Goal: Task Accomplishment & Management: Use online tool/utility

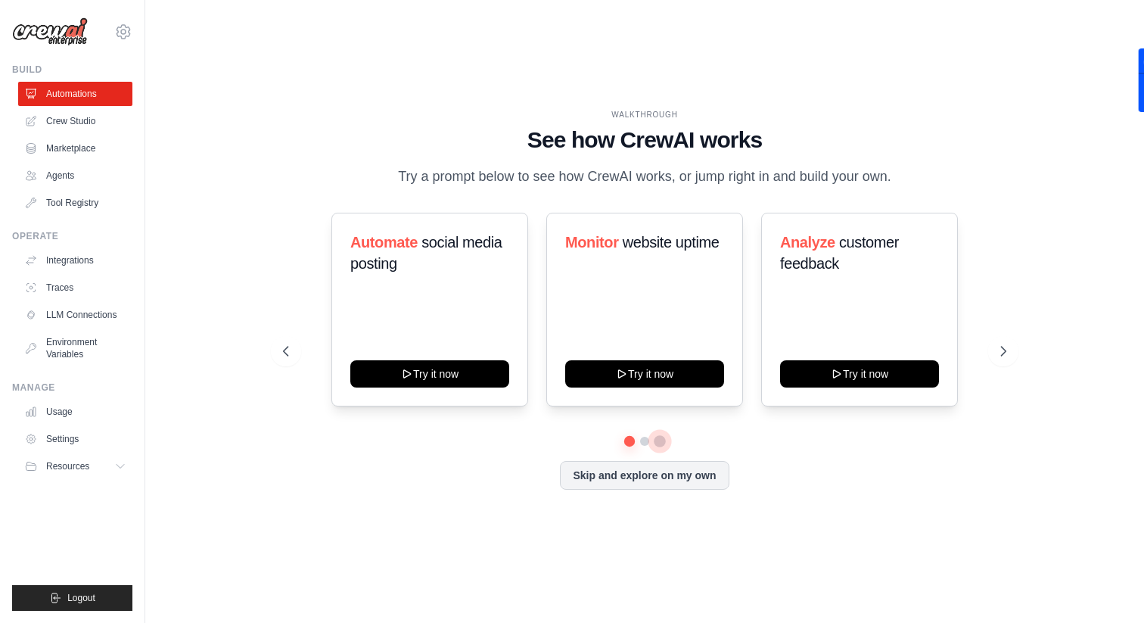
click at [654, 440] on button at bounding box center [660, 441] width 12 height 12
click at [644, 440] on button at bounding box center [645, 441] width 12 height 12
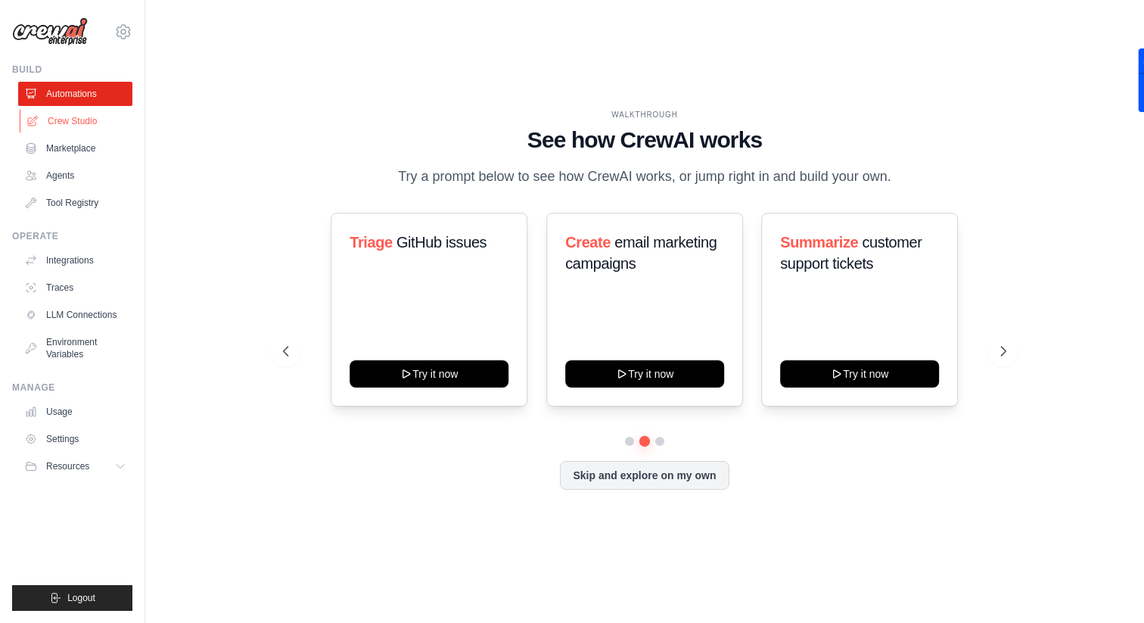
click at [100, 132] on link "Crew Studio" at bounding box center [77, 121] width 114 height 24
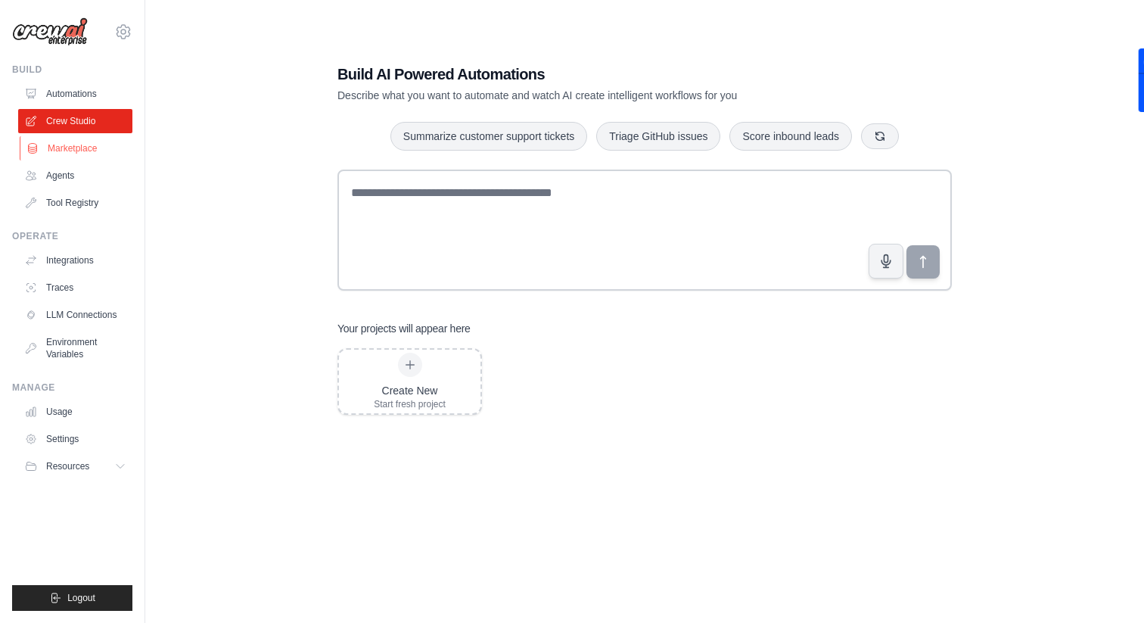
click at [98, 144] on link "Marketplace" at bounding box center [77, 148] width 114 height 24
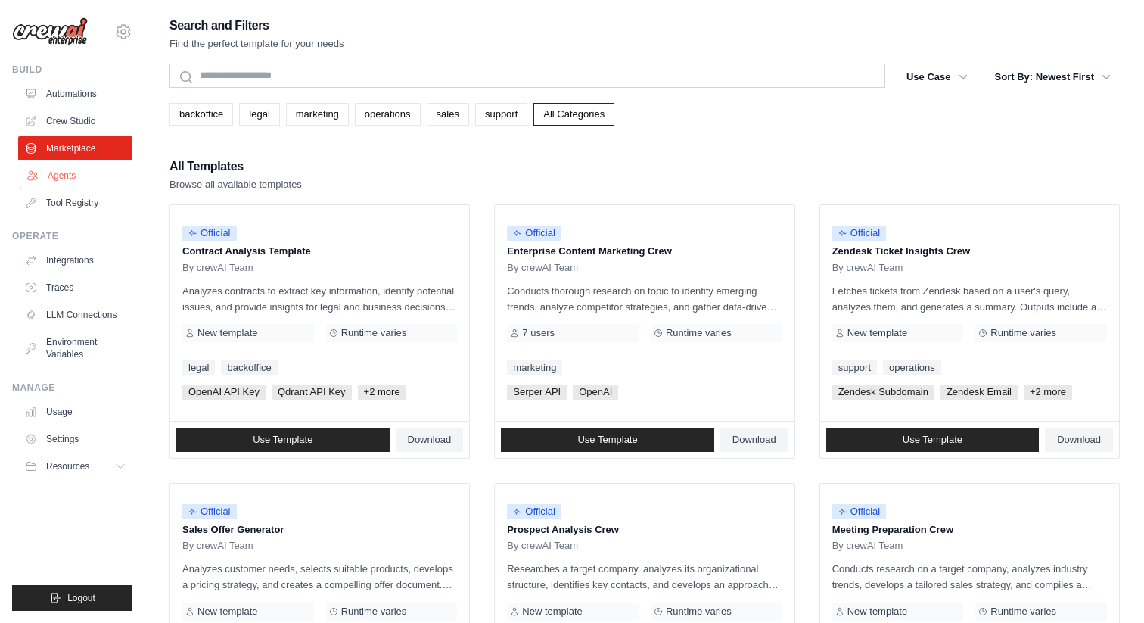
click at [107, 164] on link "Agents" at bounding box center [77, 175] width 114 height 24
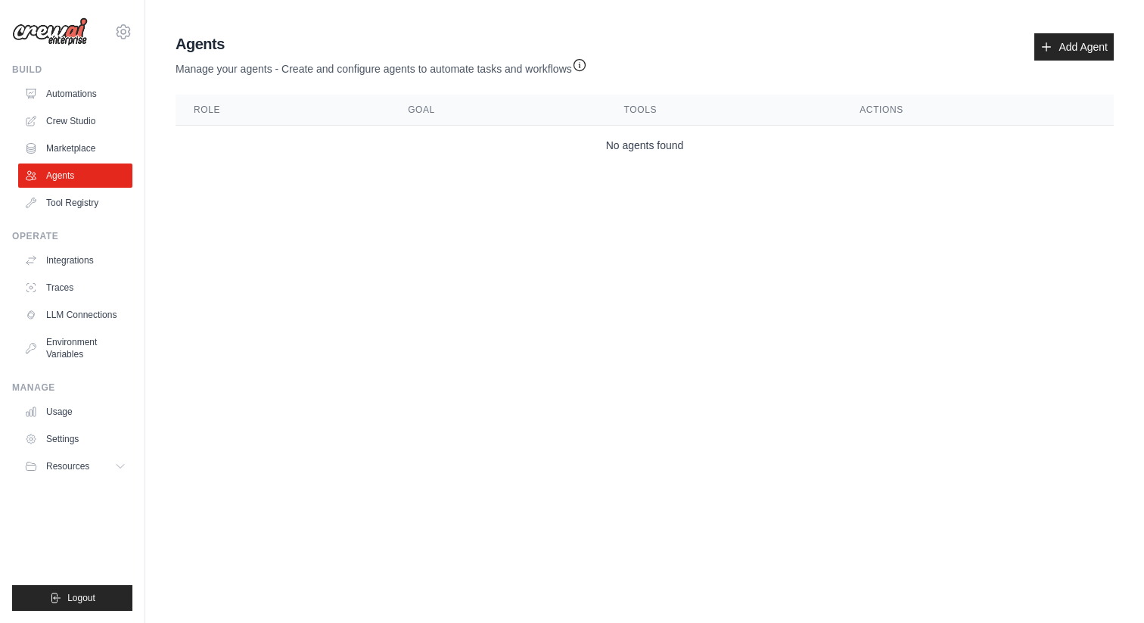
click at [92, 106] on ul "Automations Crew Studio Marketplace Agents Tool Registry" at bounding box center [75, 148] width 114 height 133
click at [91, 100] on link "Automations" at bounding box center [77, 94] width 114 height 24
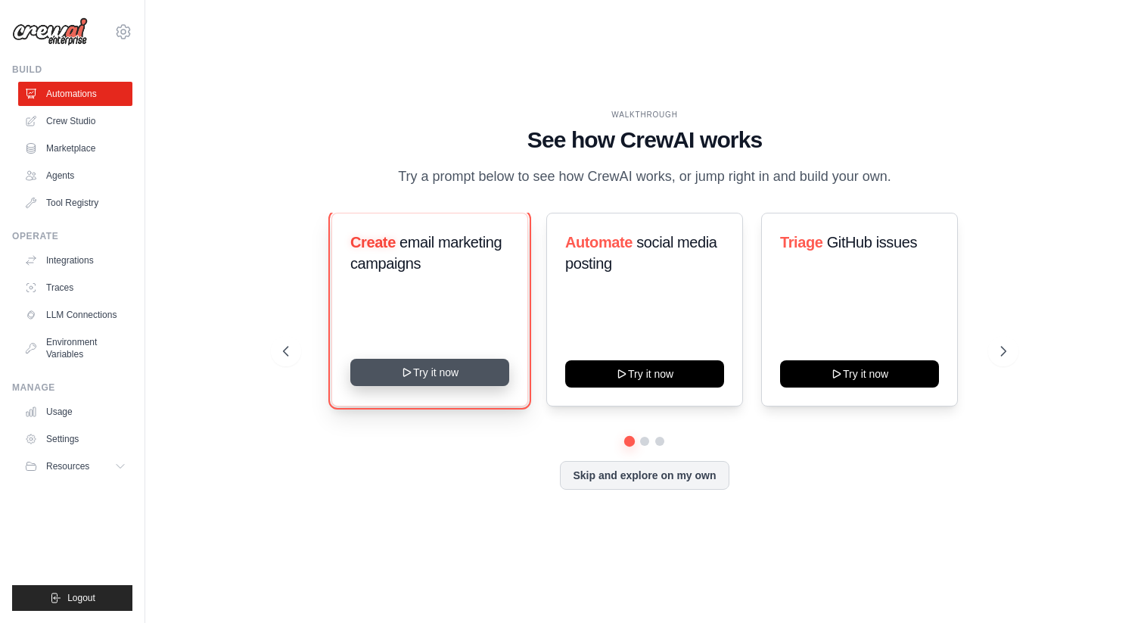
click at [390, 377] on button "Try it now" at bounding box center [429, 372] width 159 height 27
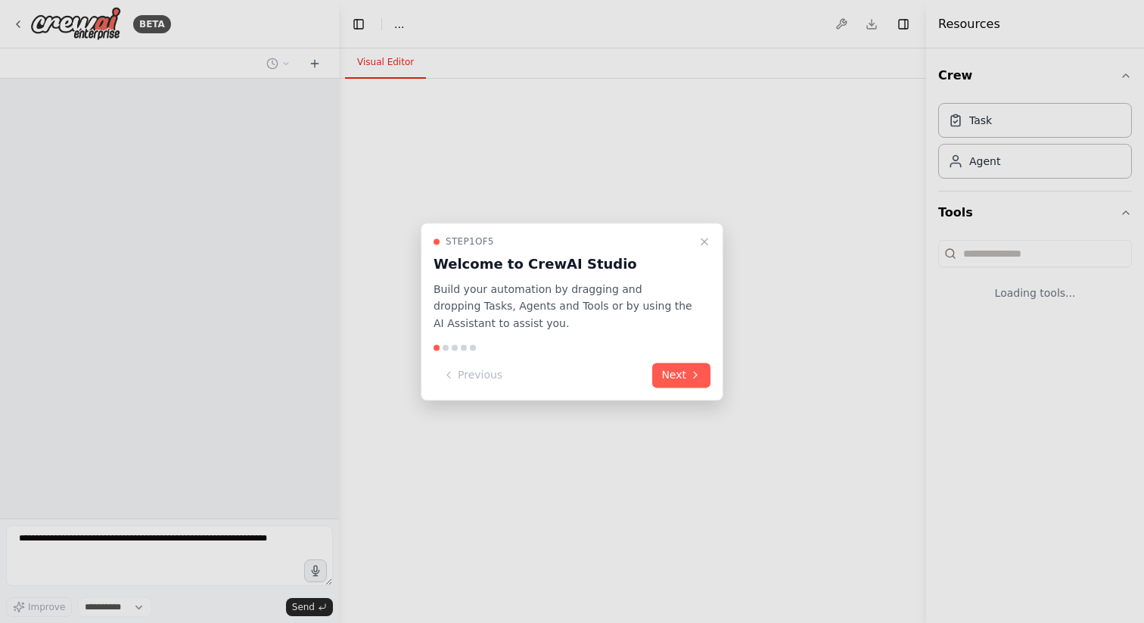
select select "****"
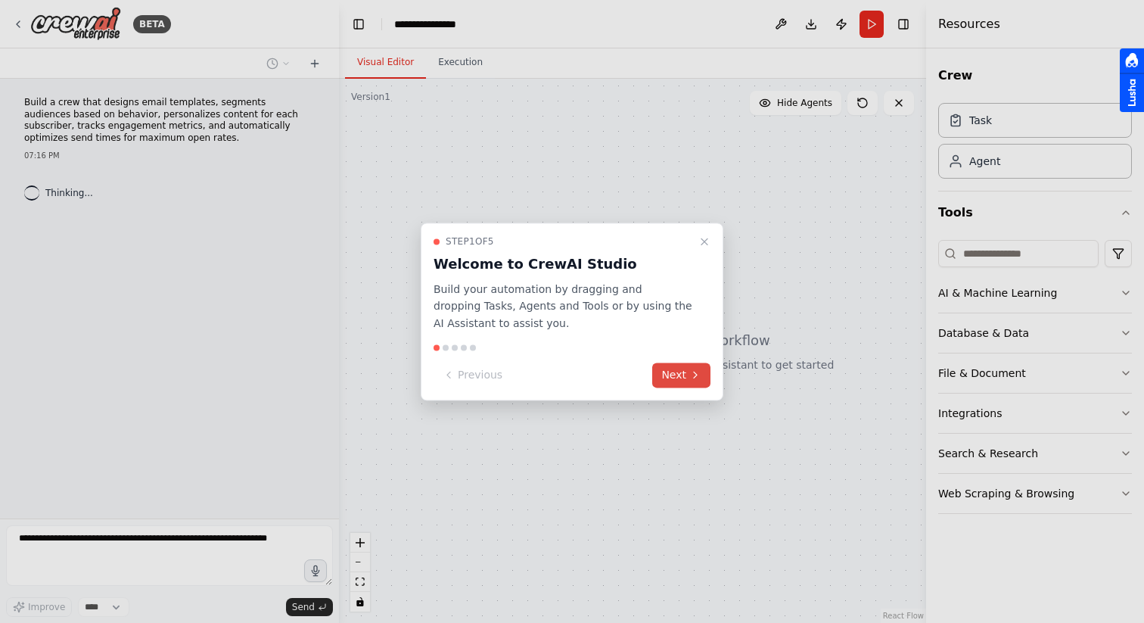
click at [676, 377] on button "Next" at bounding box center [681, 374] width 58 height 25
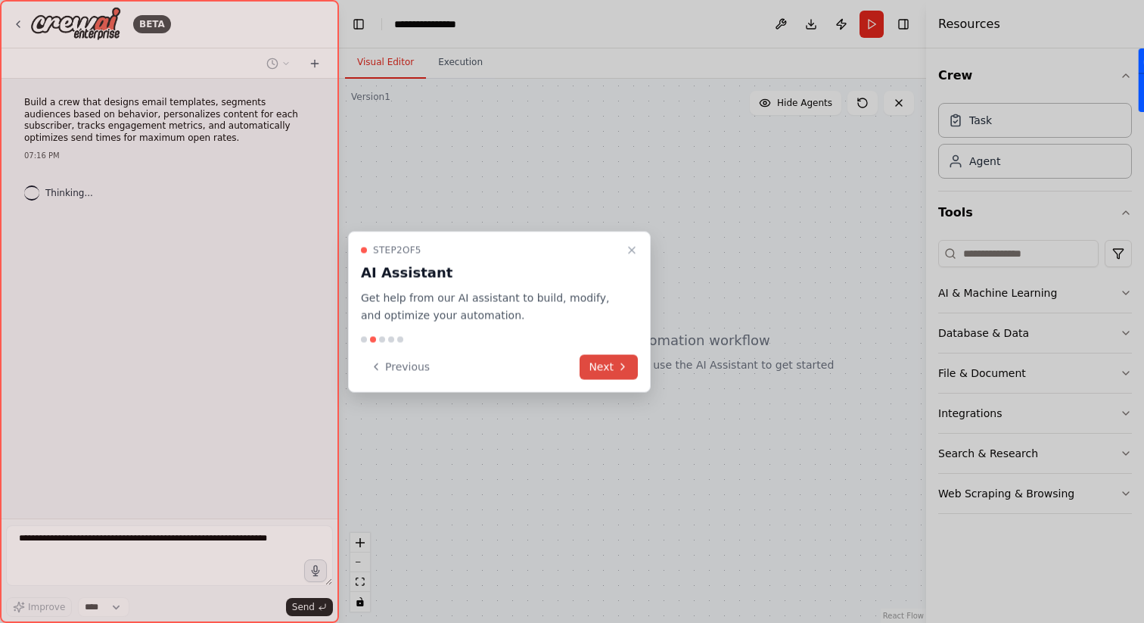
click at [586, 359] on button "Next" at bounding box center [609, 366] width 58 height 25
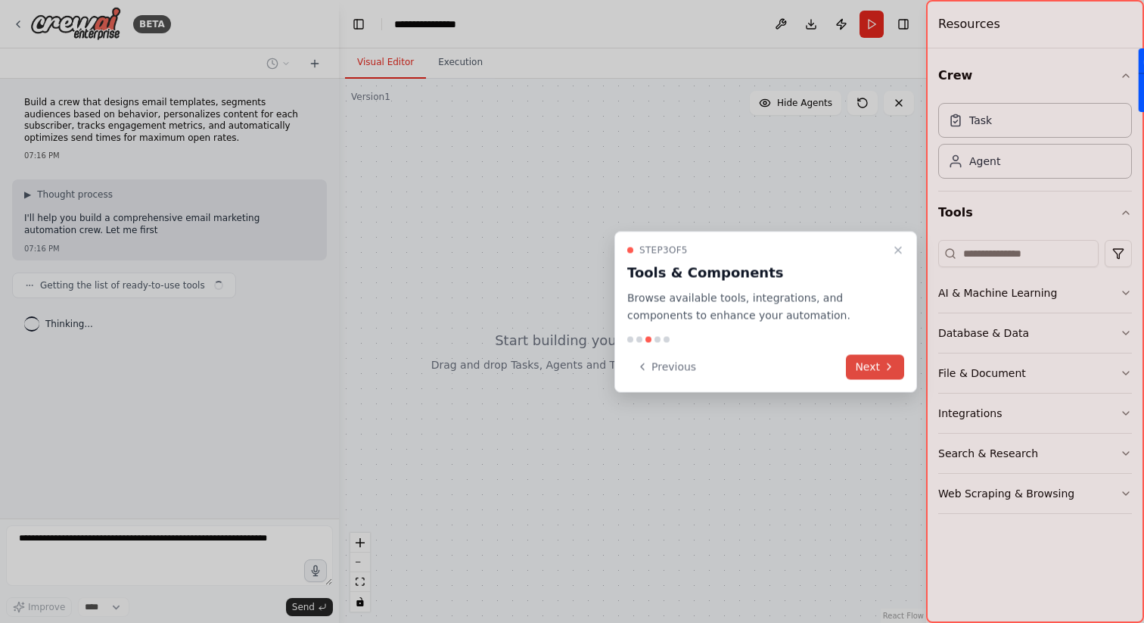
click at [873, 361] on button "Next" at bounding box center [875, 366] width 58 height 25
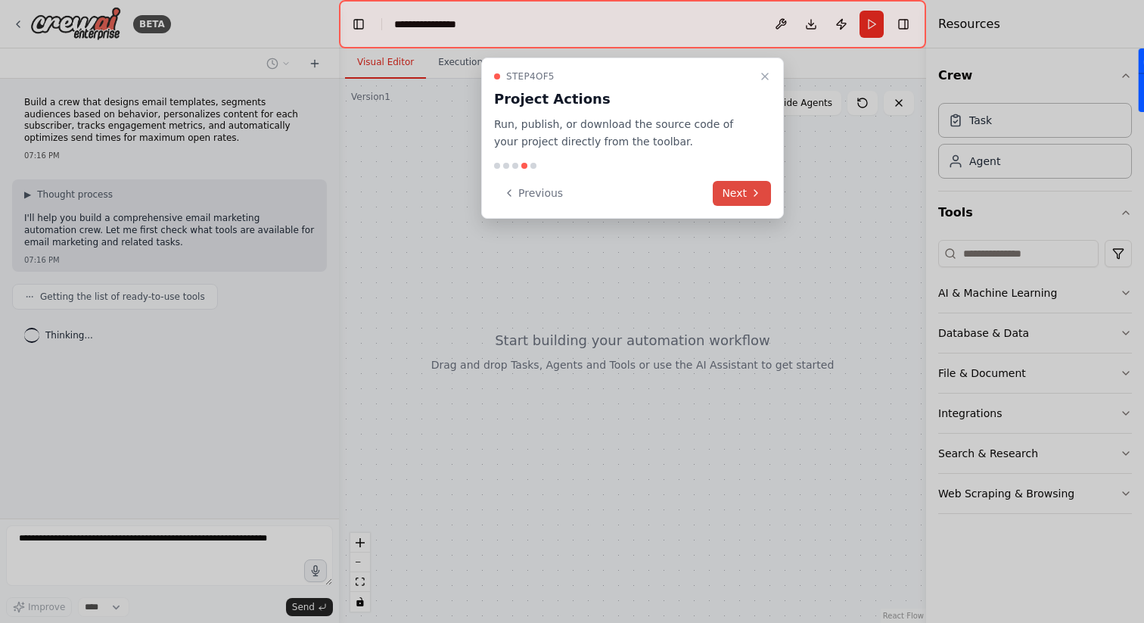
click at [748, 203] on button "Next" at bounding box center [742, 193] width 58 height 25
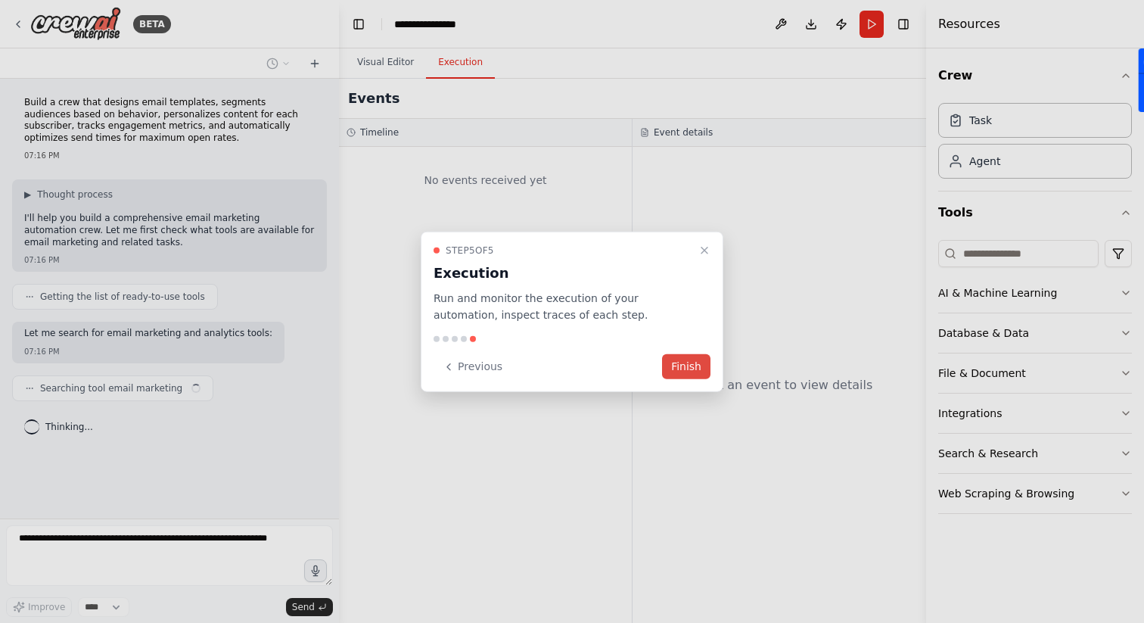
click at [701, 365] on button "Finish" at bounding box center [686, 366] width 48 height 25
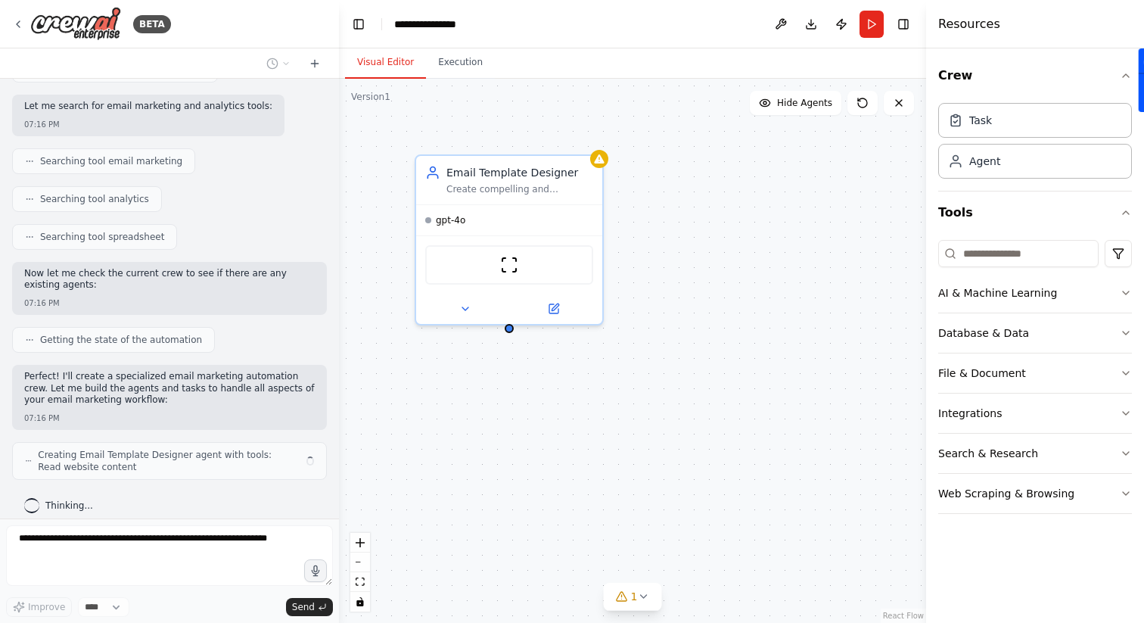
scroll to position [238, 0]
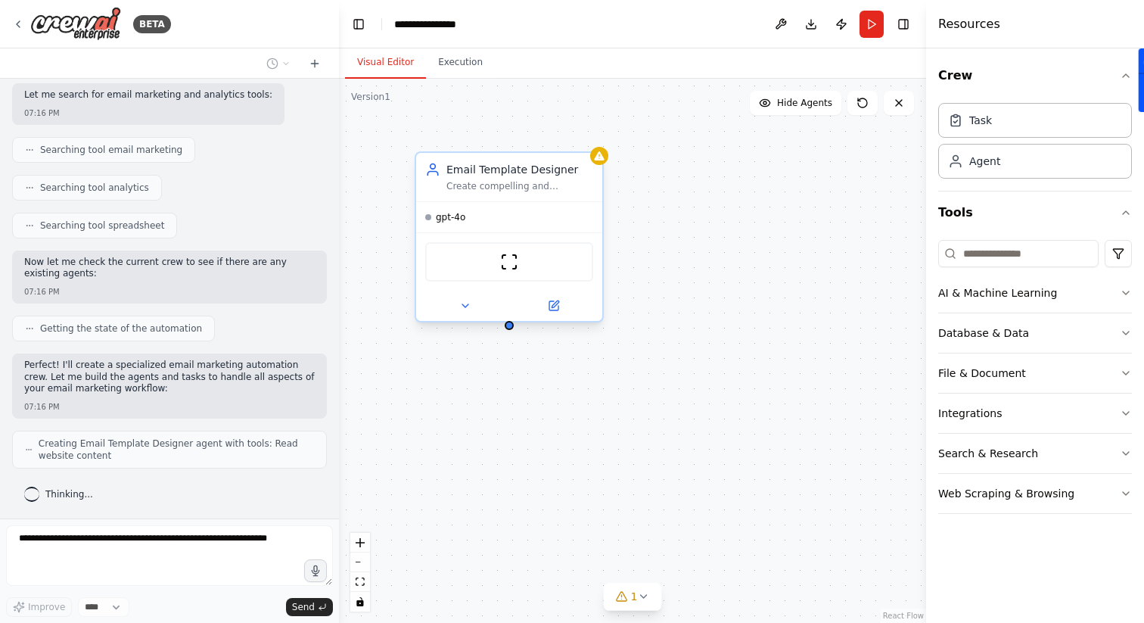
click at [462, 222] on span "gpt-4o" at bounding box center [451, 217] width 30 height 12
click at [522, 269] on div "ScrapeWebsiteTool" at bounding box center [509, 261] width 168 height 39
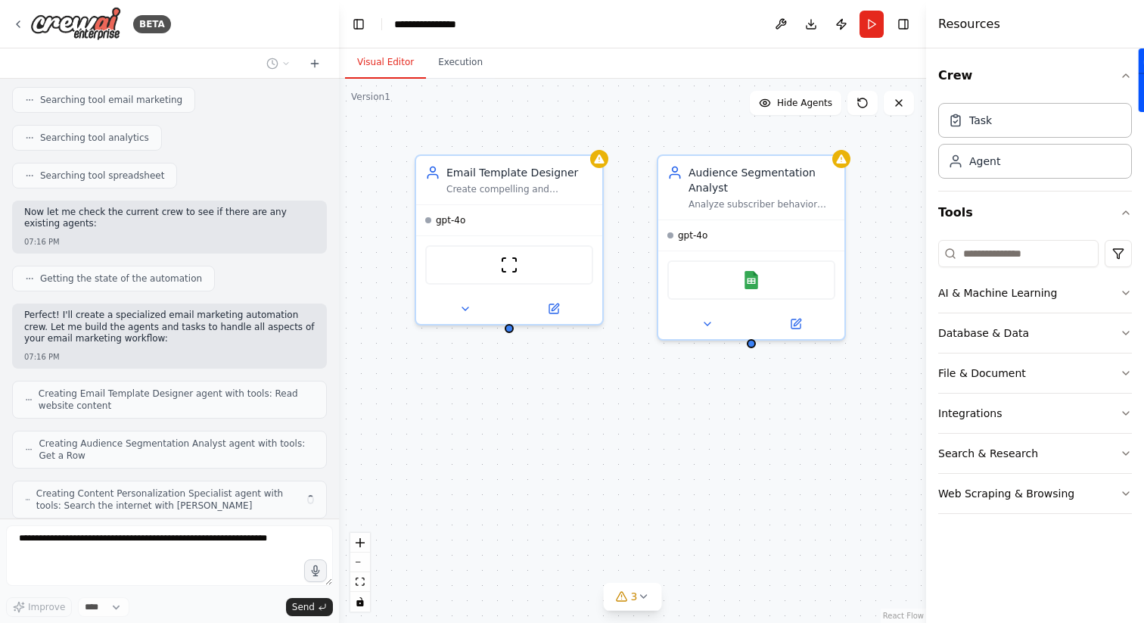
scroll to position [338, 0]
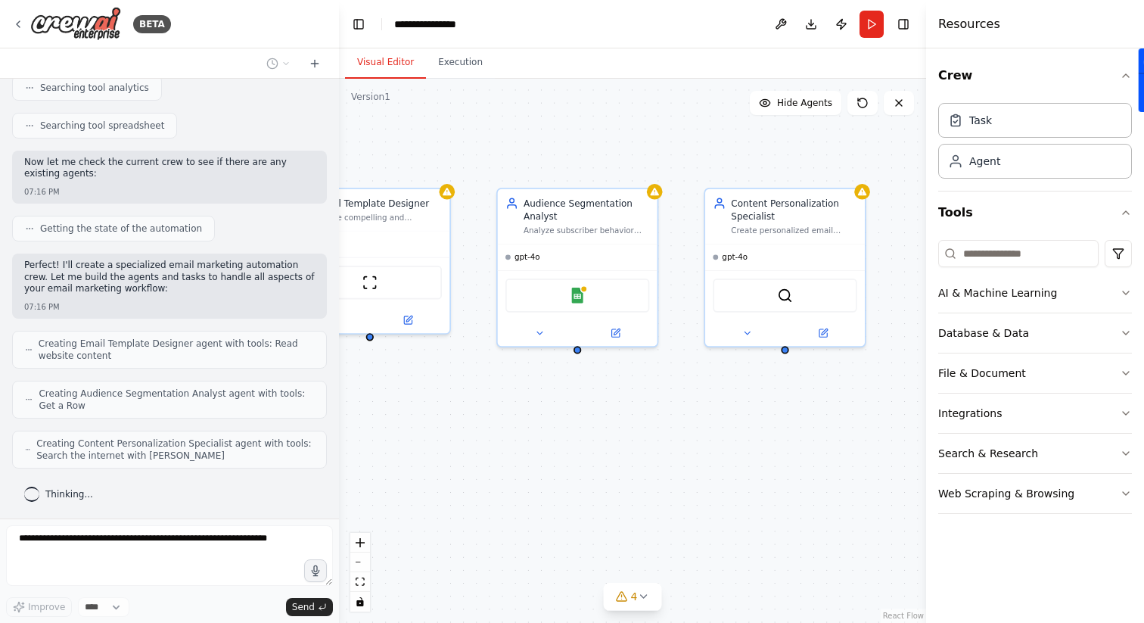
drag, startPoint x: 724, startPoint y: 386, endPoint x: 559, endPoint y: 390, distance: 165.0
click at [559, 390] on div "Email Template Designer Create compelling and responsive email templates for {c…" at bounding box center [632, 351] width 587 height 544
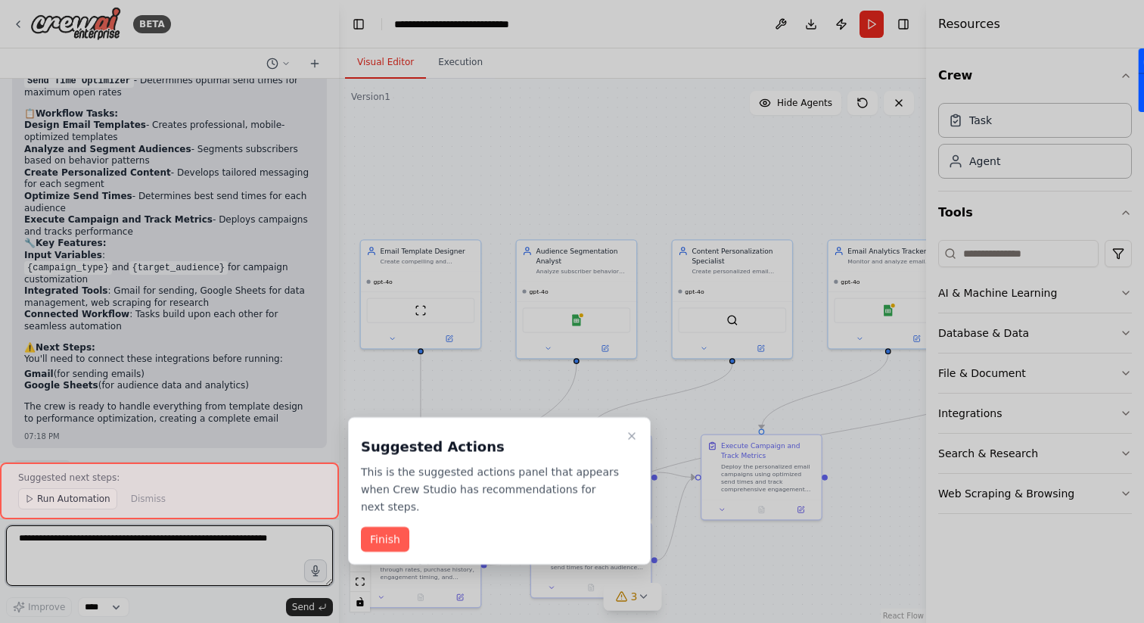
scroll to position [1391, 0]
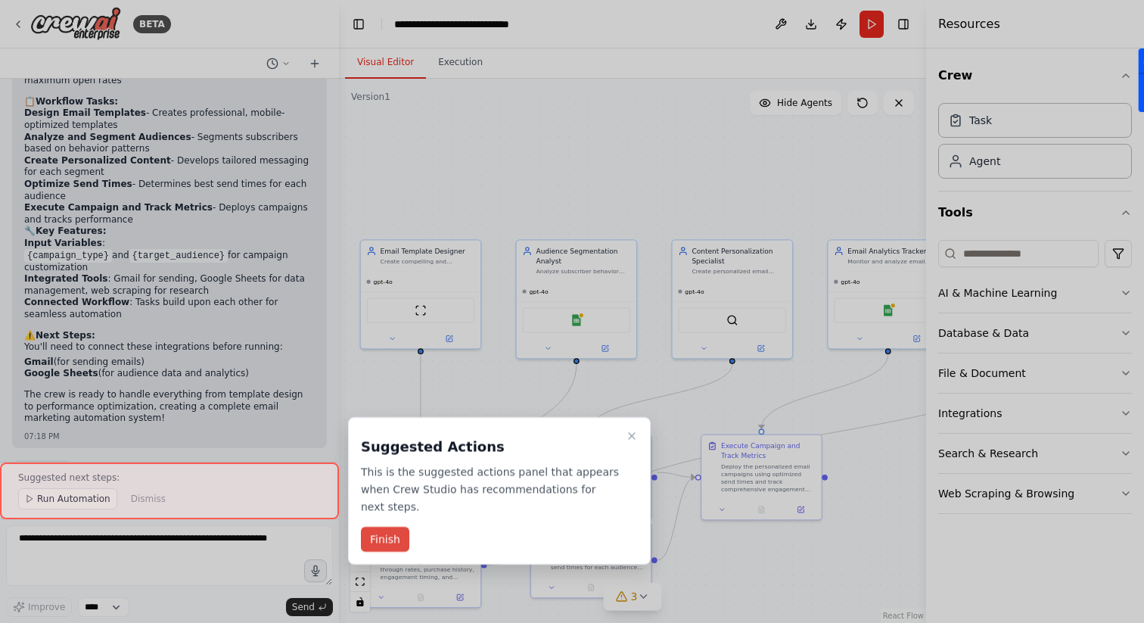
click at [393, 536] on button "Finish" at bounding box center [385, 539] width 48 height 25
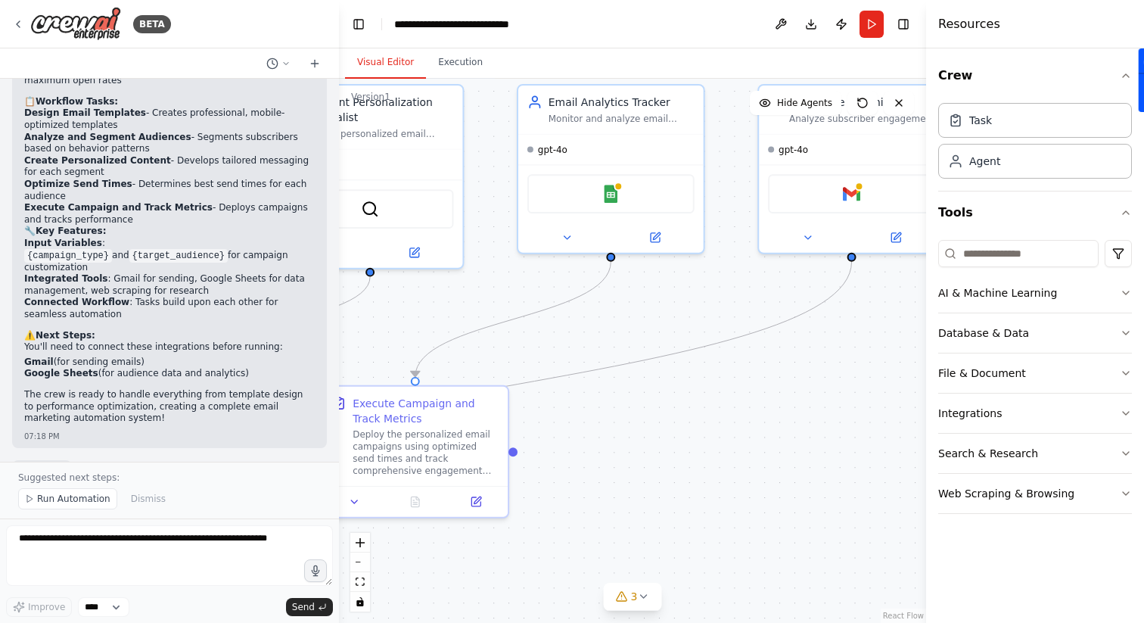
drag, startPoint x: 741, startPoint y: 368, endPoint x: 296, endPoint y: 297, distance: 451.3
click at [296, 297] on div "BETA Build a crew that designs email templates, segments audiences based on beh…" at bounding box center [572, 311] width 1144 height 623
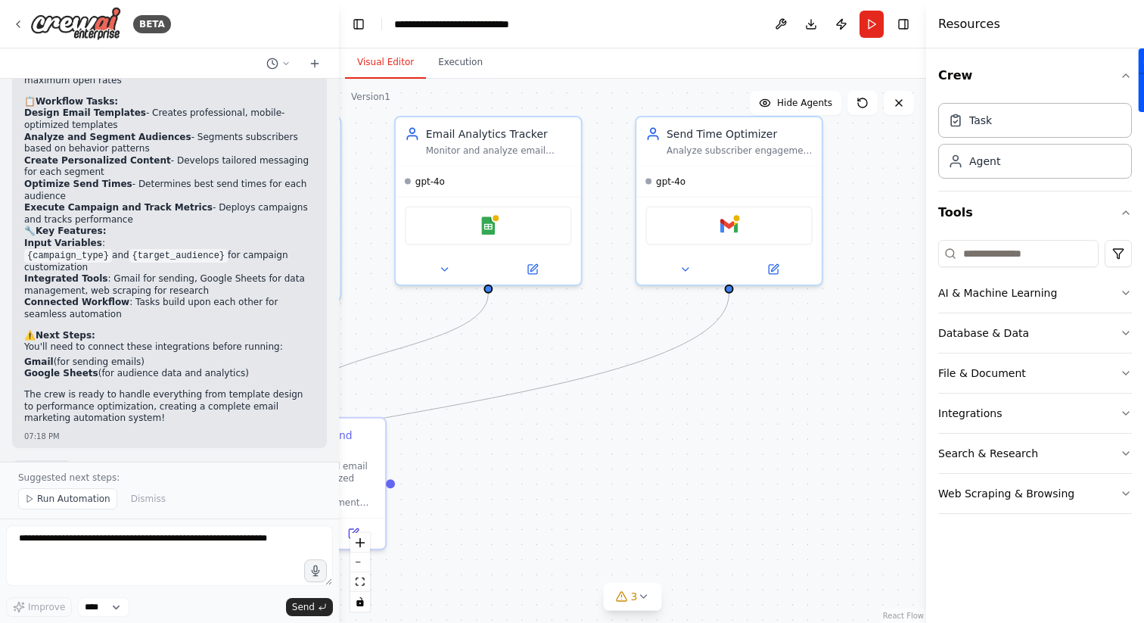
drag, startPoint x: 609, startPoint y: 305, endPoint x: 498, endPoint y: 331, distance: 114.2
click at [497, 331] on div ".deletable-edge-delete-btn { width: 20px; height: 20px; border: 0px solid #ffff…" at bounding box center [632, 351] width 587 height 544
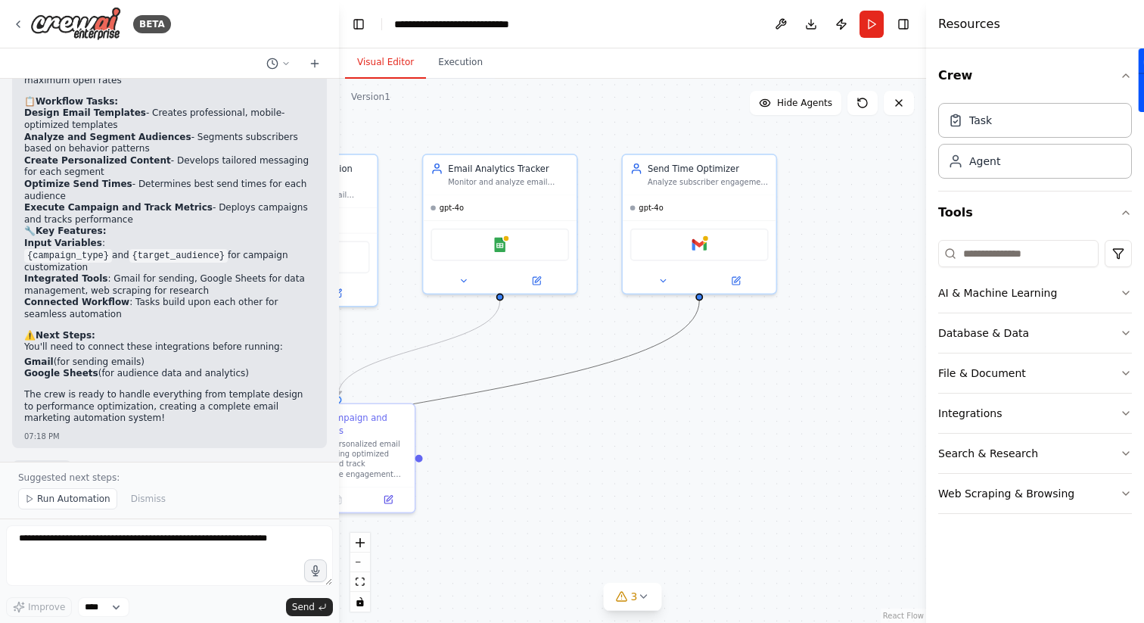
drag, startPoint x: 522, startPoint y: 383, endPoint x: 756, endPoint y: 373, distance: 234.0
click at [756, 373] on div ".deletable-edge-delete-btn { width: 20px; height: 20px; border: 0px solid #ffff…" at bounding box center [632, 351] width 587 height 544
drag, startPoint x: 550, startPoint y: 380, endPoint x: 629, endPoint y: 358, distance: 81.7
click at [629, 358] on icon "Edge from 48ae82a2-fcd1-433f-a401-2f7eff8f1297 to 7a67e25e-c483-414c-bb58-3f77c…" at bounding box center [410, 403] width 580 height 207
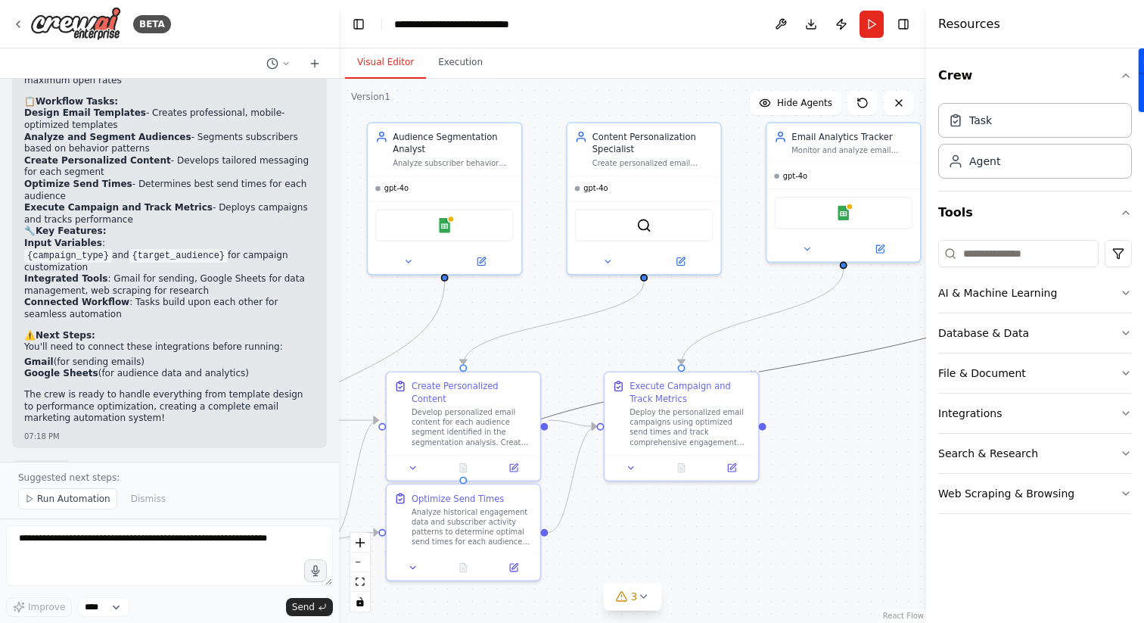
drag, startPoint x: 517, startPoint y: 356, endPoint x: 859, endPoint y: 325, distance: 343.5
click at [859, 325] on div ".deletable-edge-delete-btn { width: 20px; height: 20px; border: 0px solid #ffff…" at bounding box center [632, 351] width 587 height 544
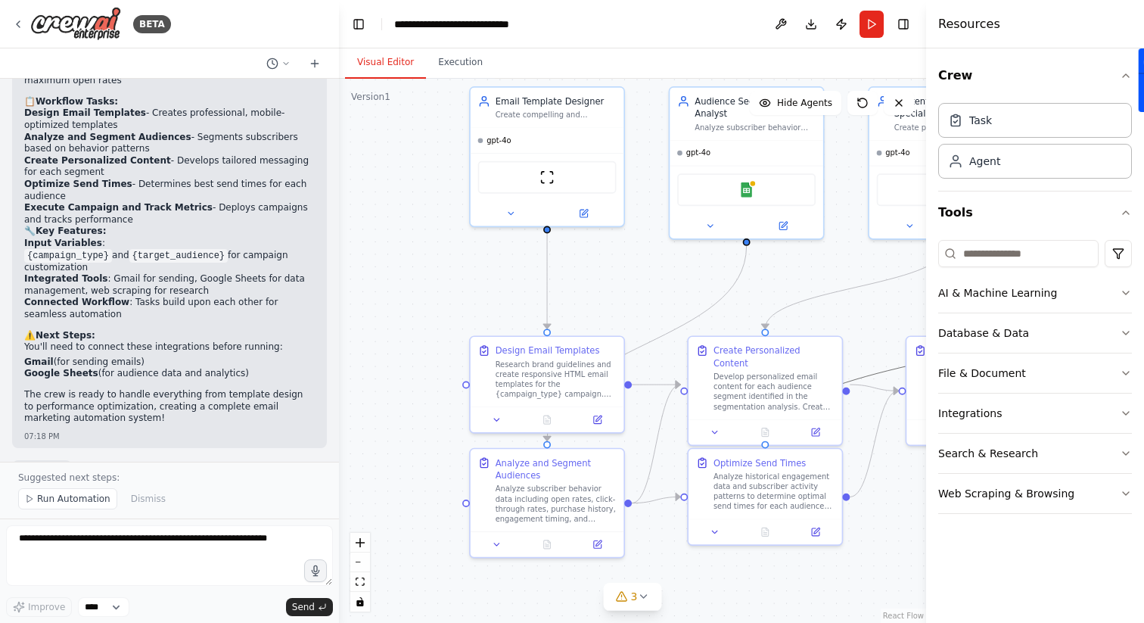
drag, startPoint x: 505, startPoint y: 350, endPoint x: 777, endPoint y: 297, distance: 277.6
click at [778, 296] on div ".deletable-edge-delete-btn { width: 20px; height: 20px; border: 0px solid #ffff…" at bounding box center [632, 351] width 587 height 544
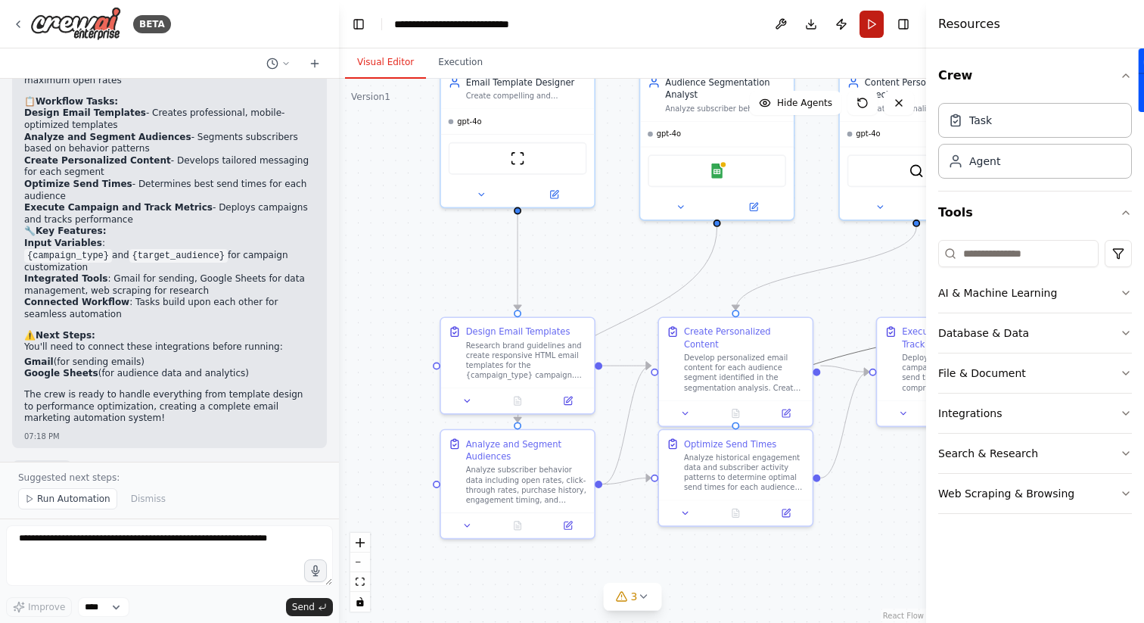
click at [868, 25] on button "Run" at bounding box center [871, 24] width 24 height 27
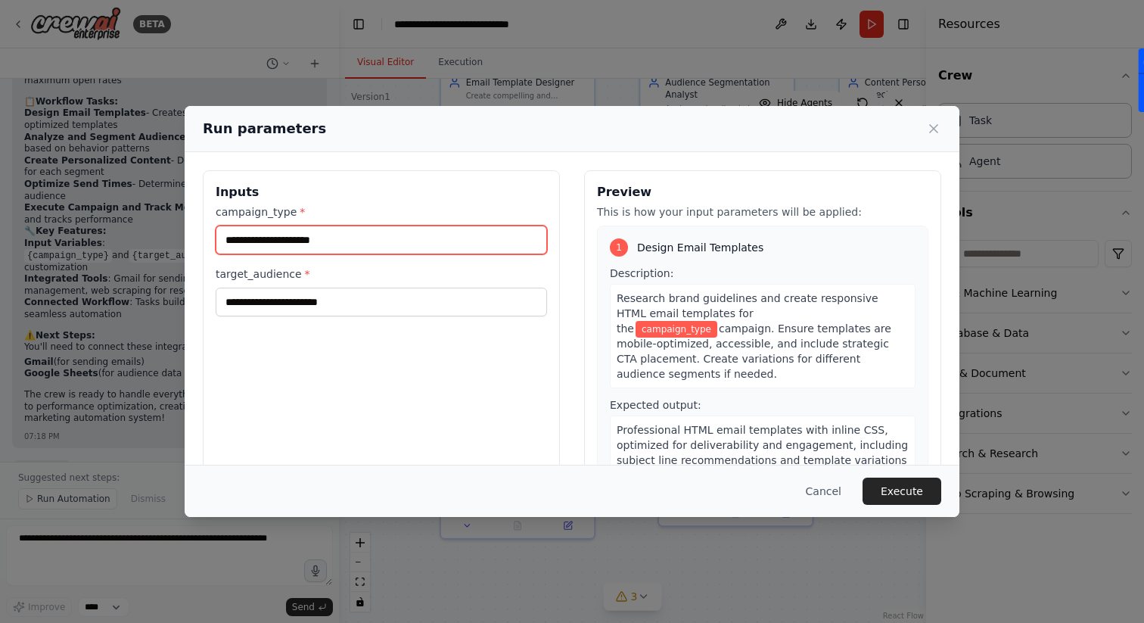
click at [455, 248] on input "campaign_type *" at bounding box center [381, 239] width 331 height 29
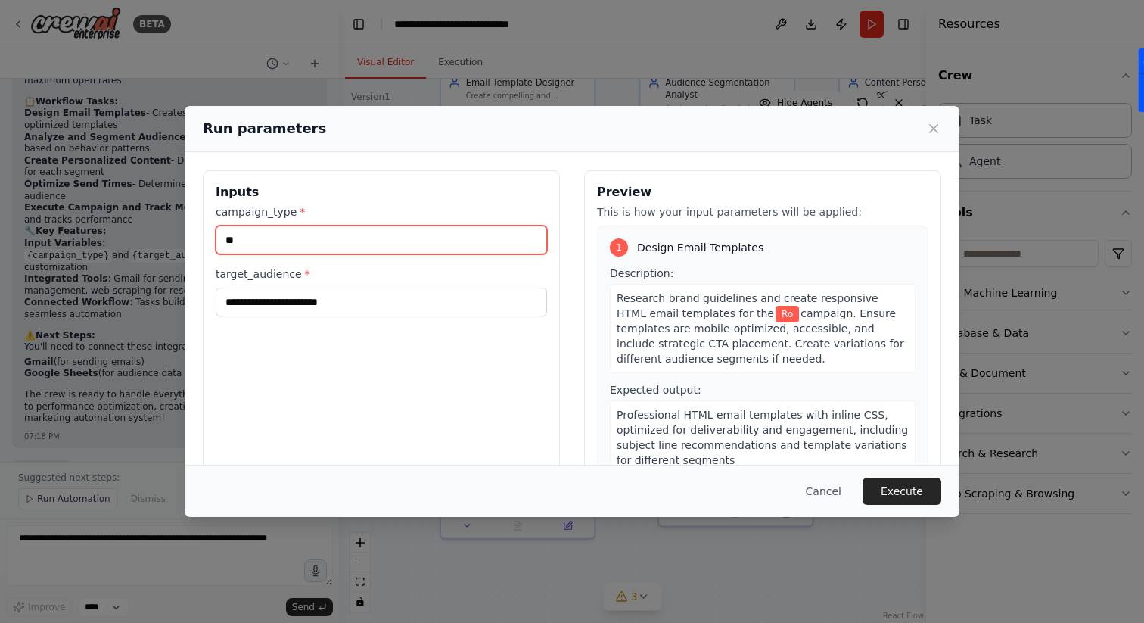
type input "*"
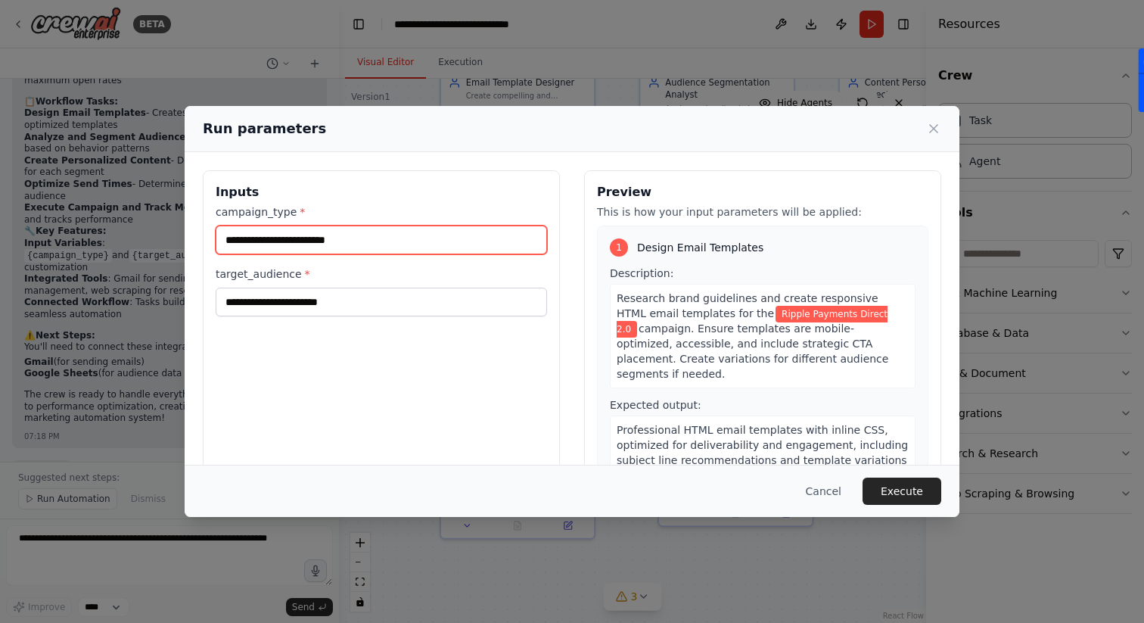
type input "**********"
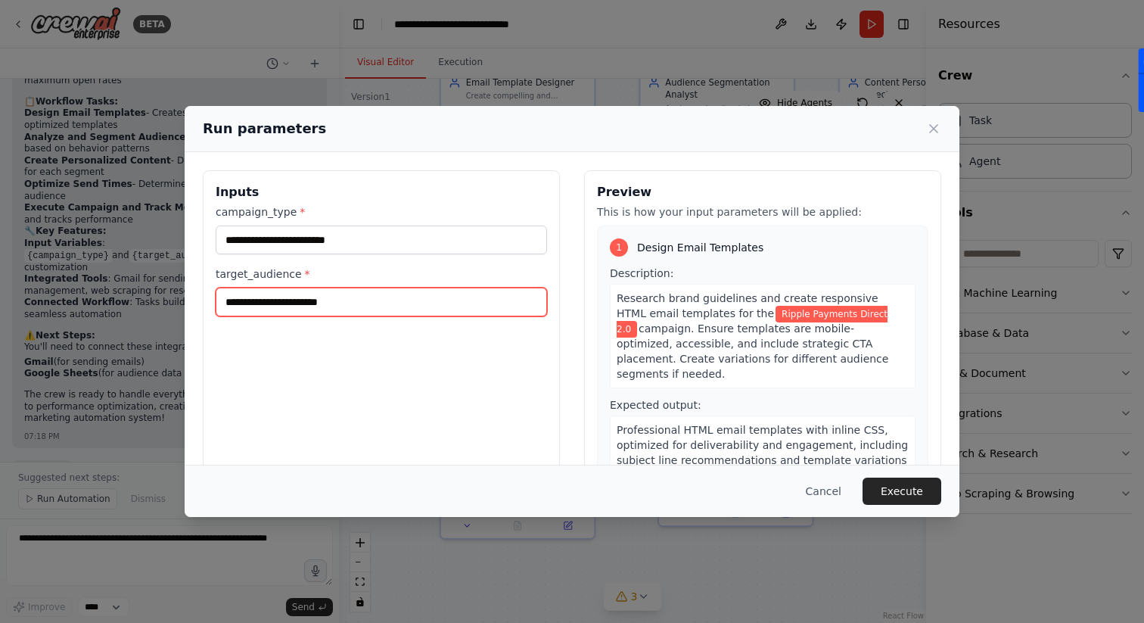
click at [456, 312] on input "target_audience *" at bounding box center [381, 302] width 331 height 29
click at [541, 309] on input "**********" at bounding box center [381, 302] width 331 height 29
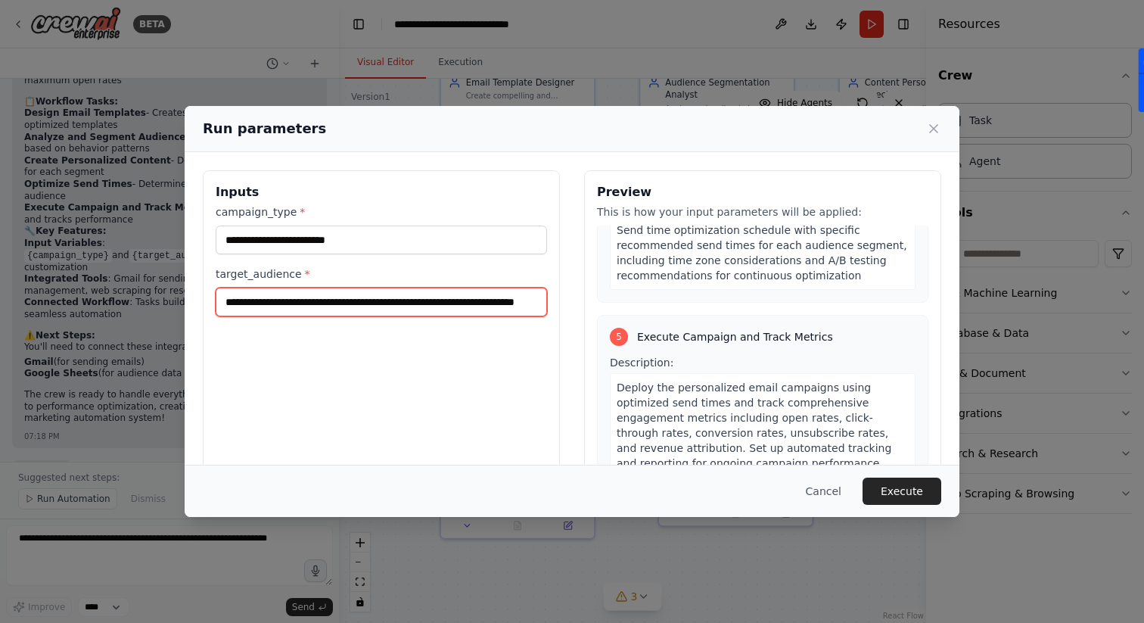
scroll to position [82, 0]
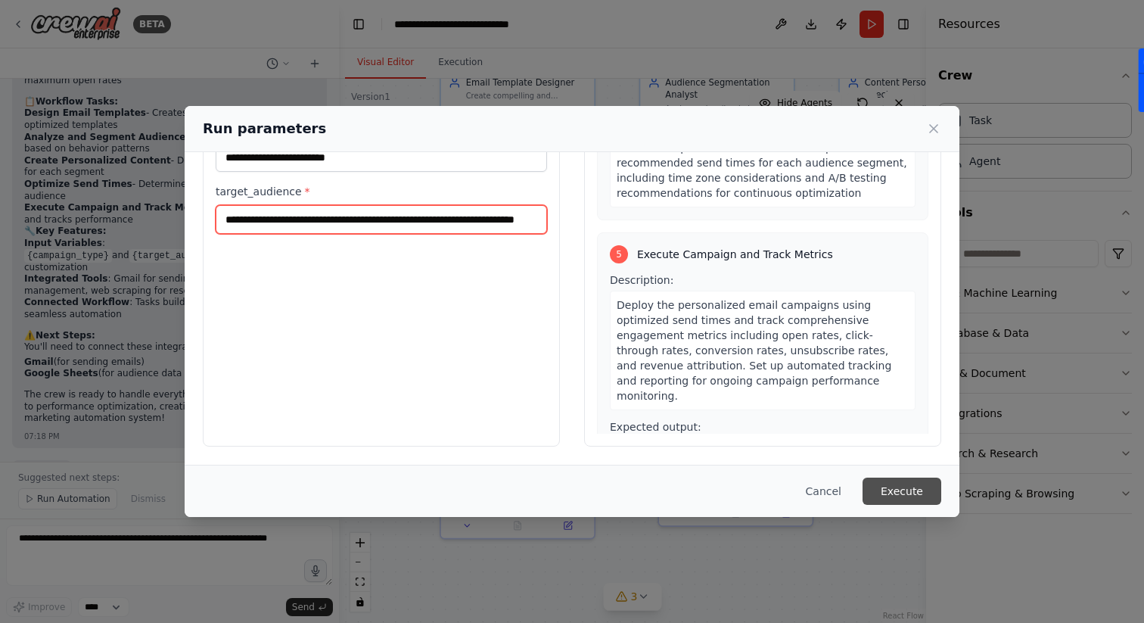
type input "**********"
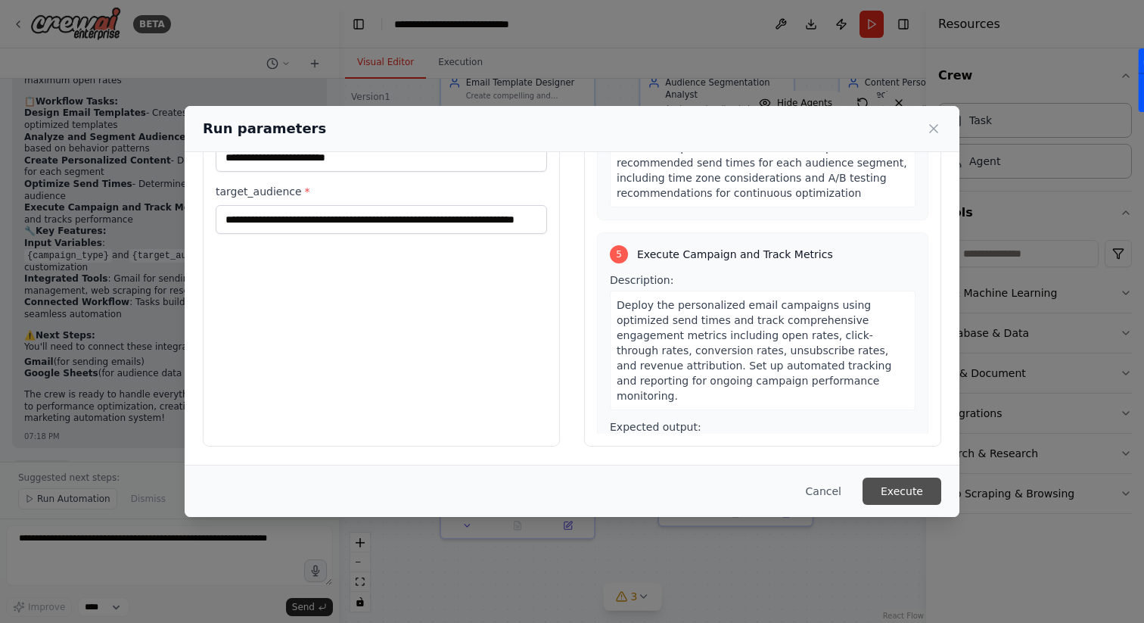
click at [903, 487] on button "Execute" at bounding box center [902, 490] width 79 height 27
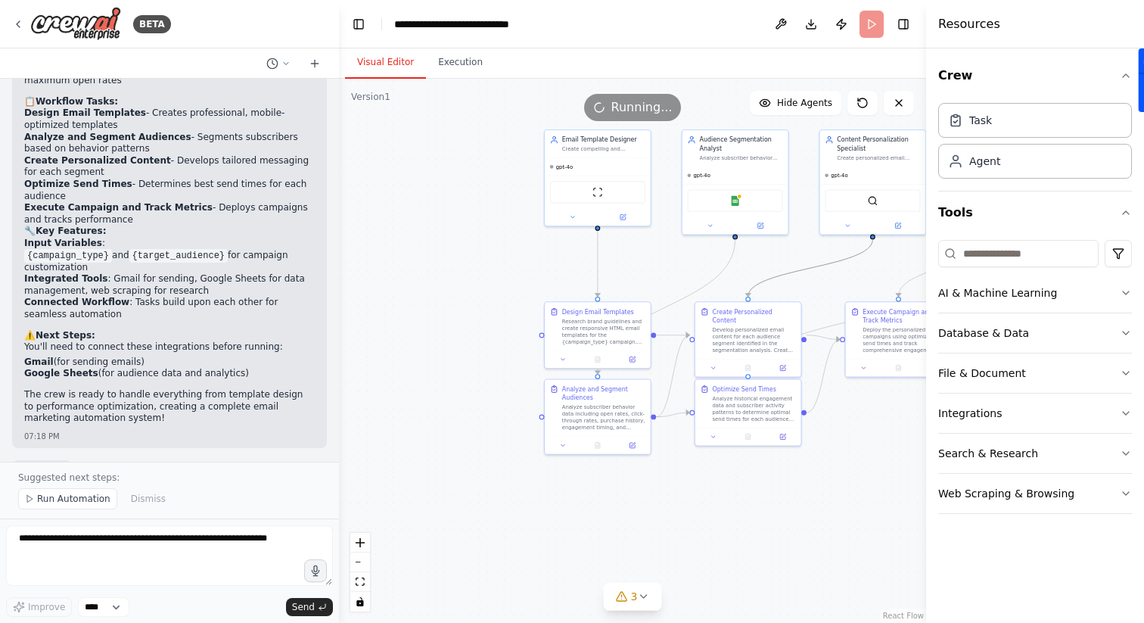
drag, startPoint x: 826, startPoint y: 264, endPoint x: 623, endPoint y: 274, distance: 203.0
click at [623, 274] on div ".deletable-edge-delete-btn { width: 20px; height: 20px; border: 0px solid #ffff…" at bounding box center [632, 351] width 587 height 544
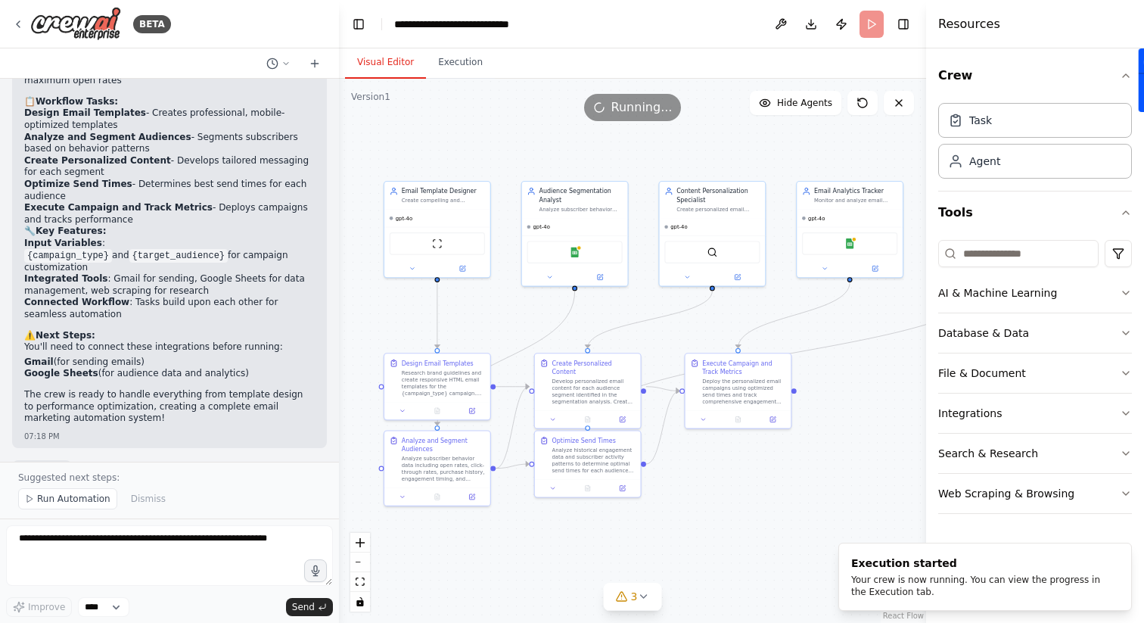
drag, startPoint x: 700, startPoint y: 261, endPoint x: 539, endPoint y: 312, distance: 168.4
click at [539, 312] on div ".deletable-edge-delete-btn { width: 20px; height: 20px; border: 0px solid #ffff…" at bounding box center [632, 351] width 587 height 544
click at [460, 58] on button "Execution" at bounding box center [460, 63] width 69 height 32
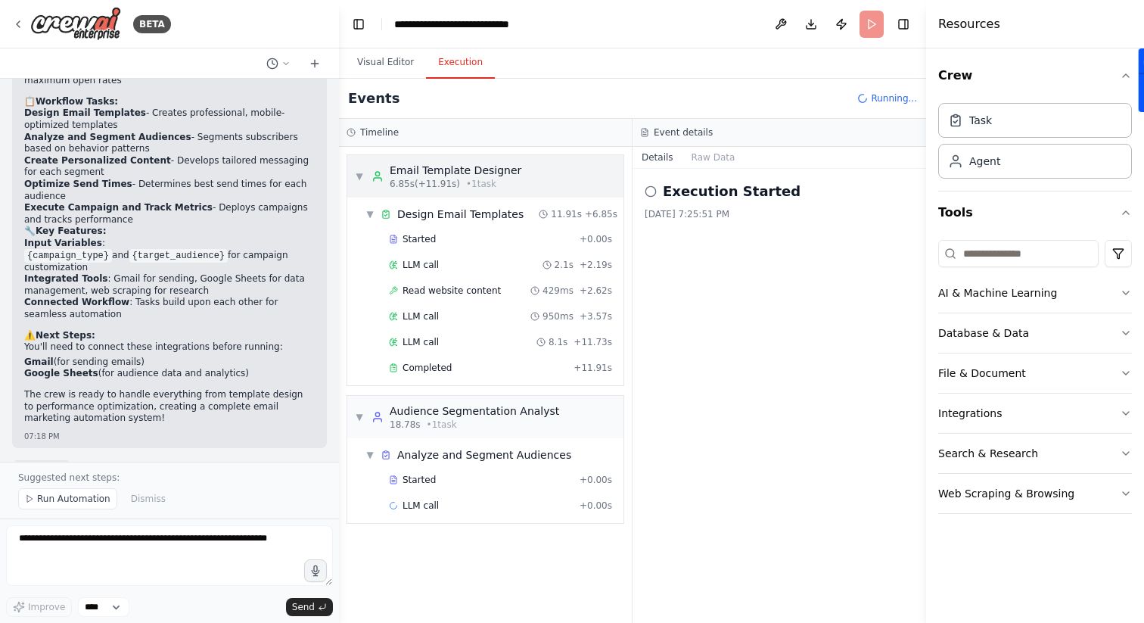
click at [359, 174] on span "▼" at bounding box center [359, 176] width 9 height 12
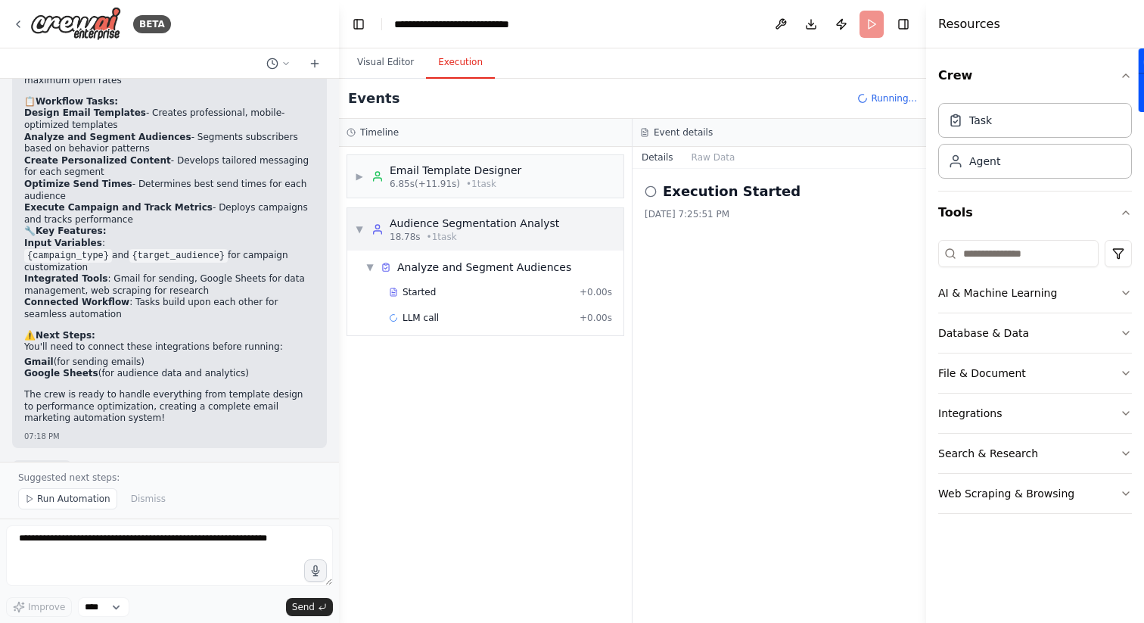
click at [359, 229] on span "▼" at bounding box center [359, 229] width 9 height 12
click at [388, 57] on button "Visual Editor" at bounding box center [385, 63] width 81 height 32
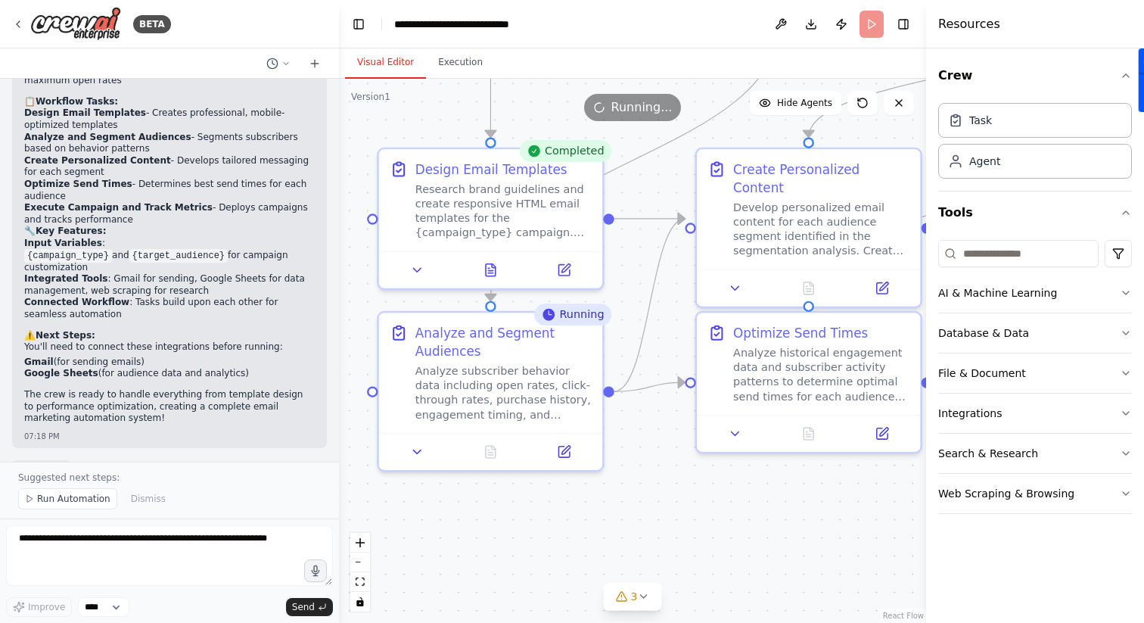
drag, startPoint x: 528, startPoint y: 343, endPoint x: 629, endPoint y: 186, distance: 186.2
click at [629, 186] on div ".deletable-edge-delete-btn { width: 20px; height: 20px; border: 0px solid #ffff…" at bounding box center [632, 351] width 587 height 544
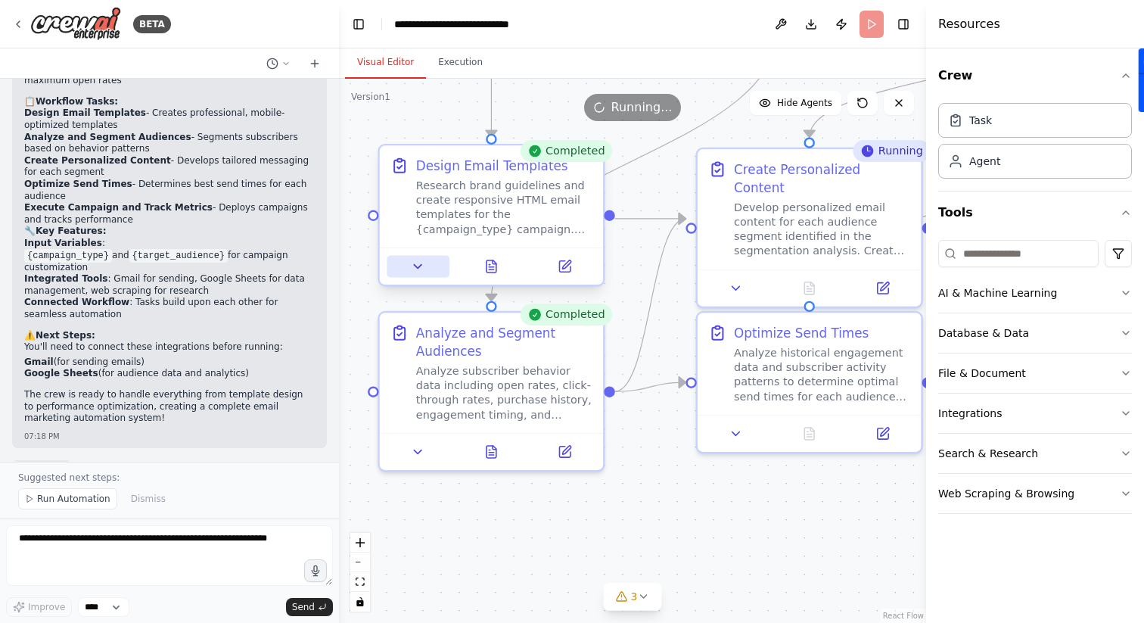
click at [427, 265] on button at bounding box center [418, 267] width 62 height 22
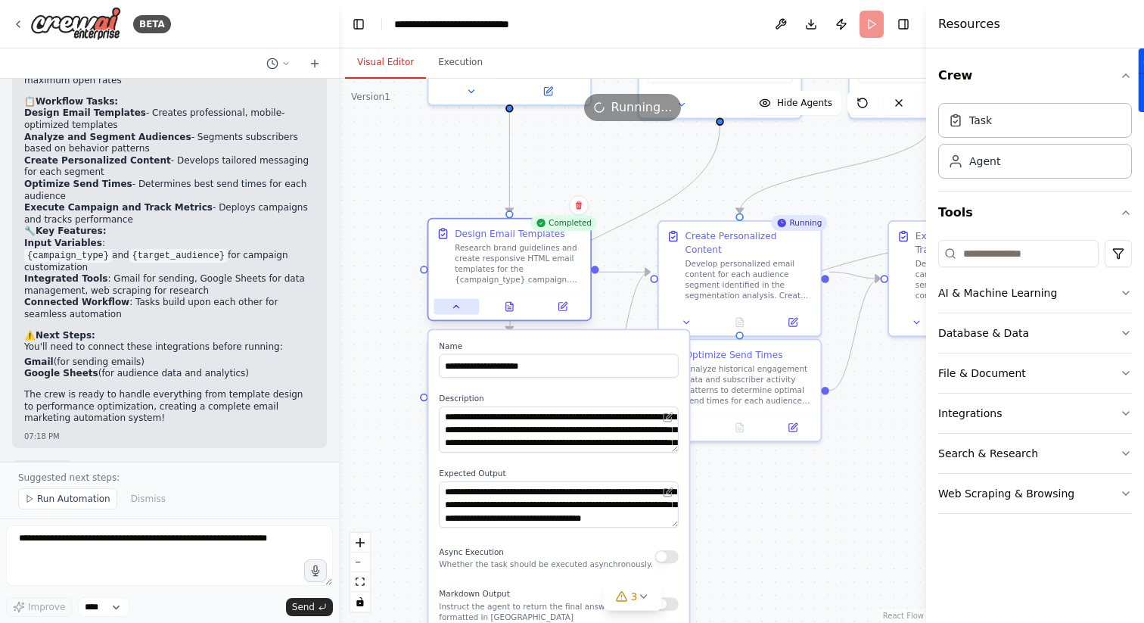
click at [462, 309] on button at bounding box center [456, 307] width 45 height 16
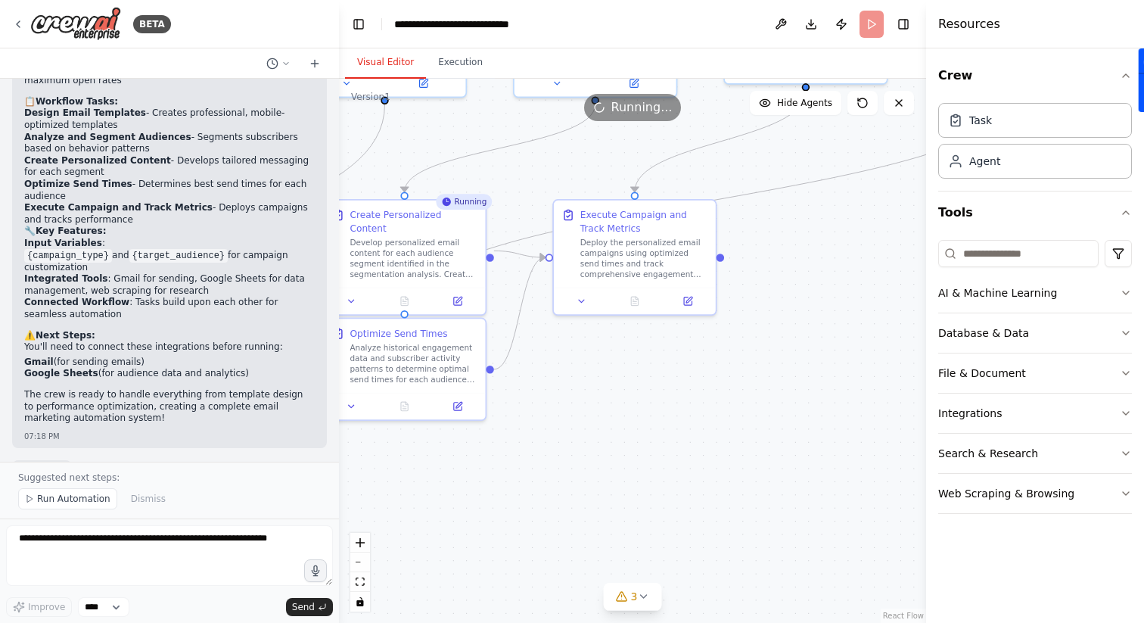
drag, startPoint x: 633, startPoint y: 329, endPoint x: 293, endPoint y: 308, distance: 340.4
click at [293, 308] on div "BETA Build a crew that designs email templates, segments audiences based on beh…" at bounding box center [572, 311] width 1144 height 623
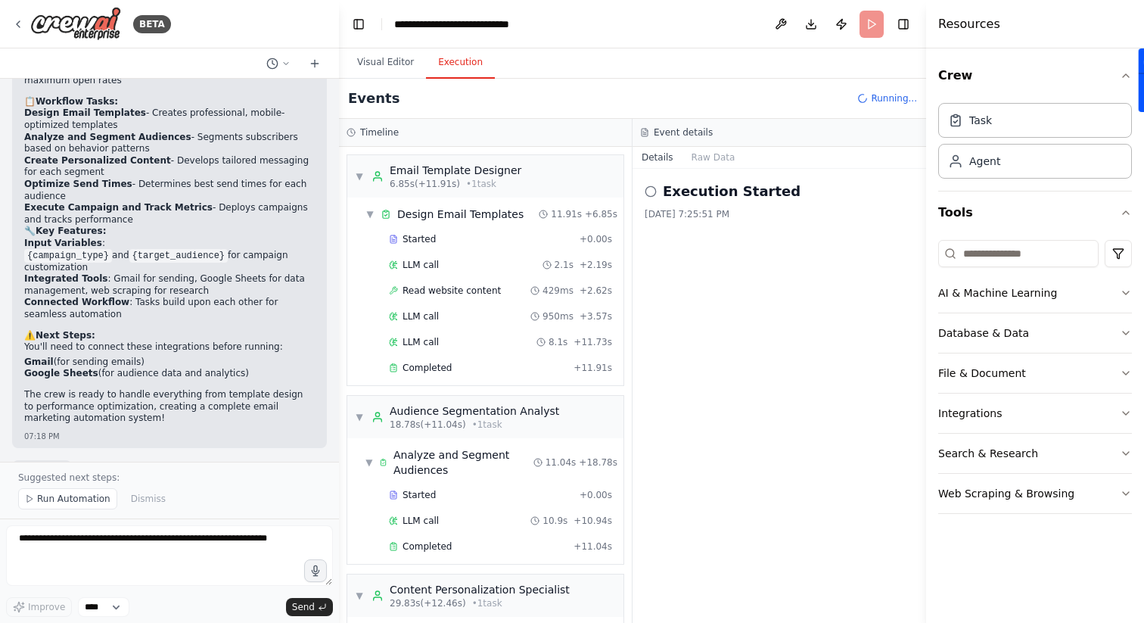
click at [464, 63] on button "Execution" at bounding box center [460, 63] width 69 height 32
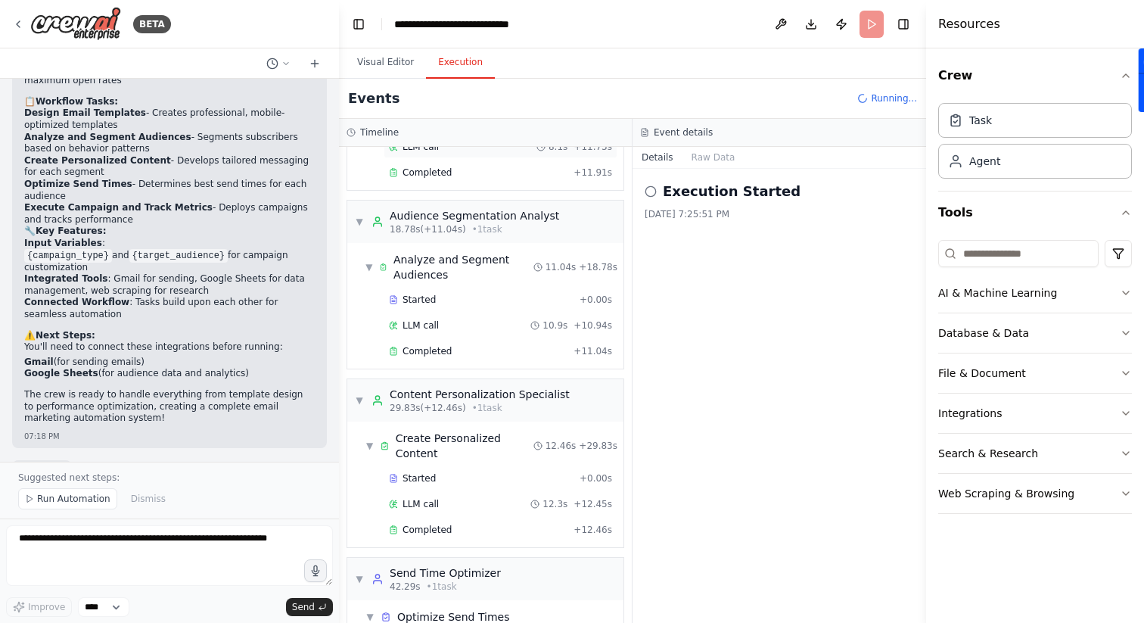
scroll to position [275, 0]
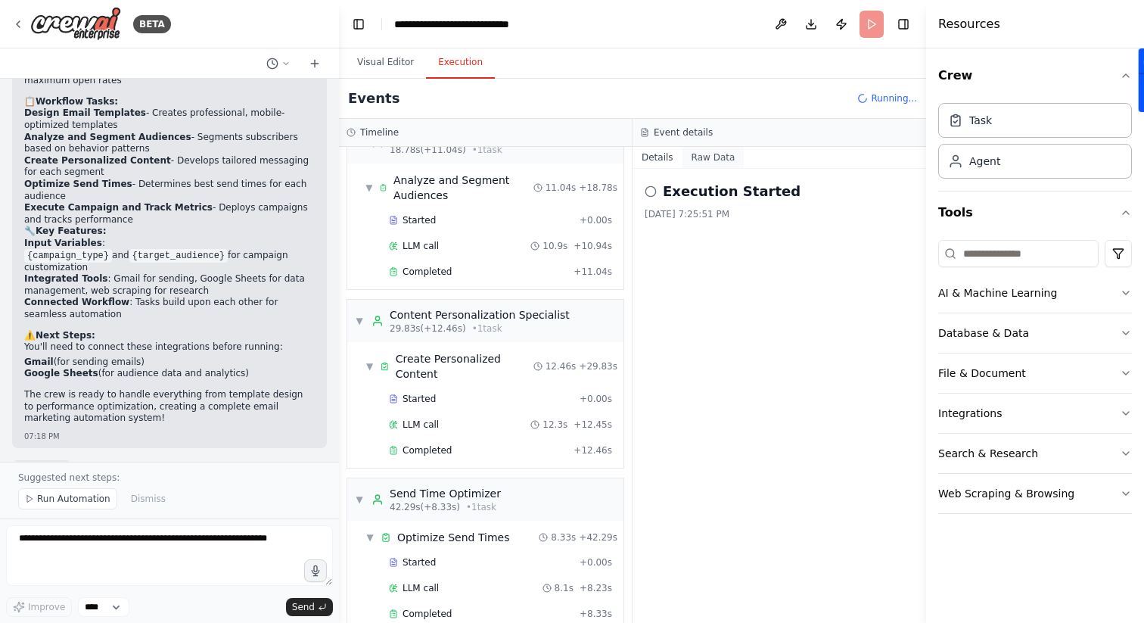
click at [716, 160] on button "Raw Data" at bounding box center [713, 157] width 62 height 21
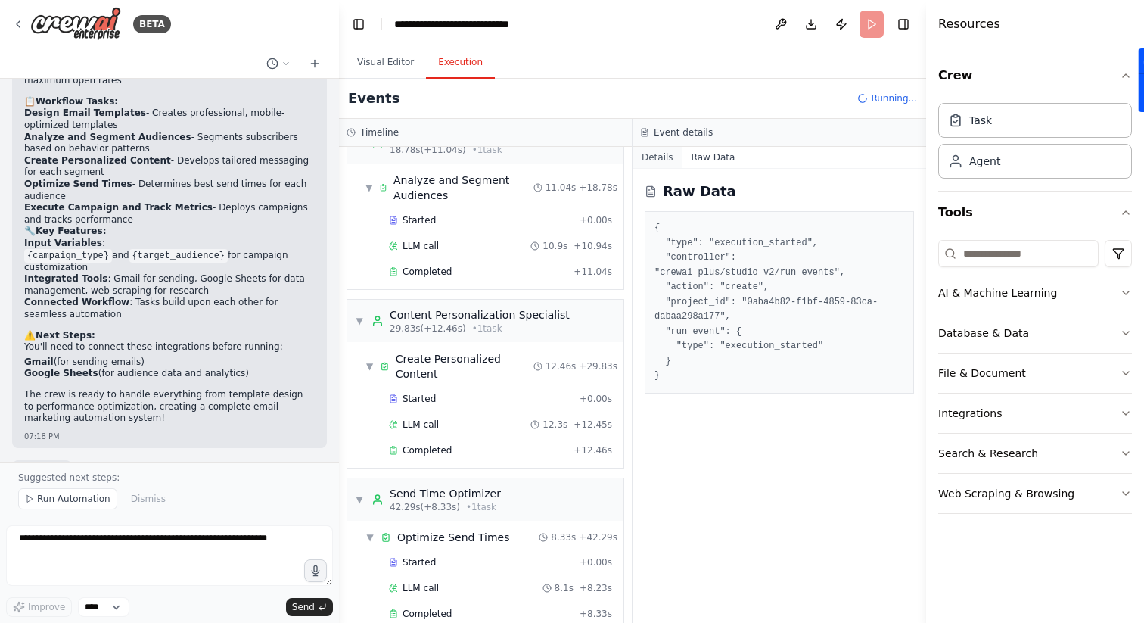
click at [654, 154] on button "Details" at bounding box center [658, 157] width 50 height 21
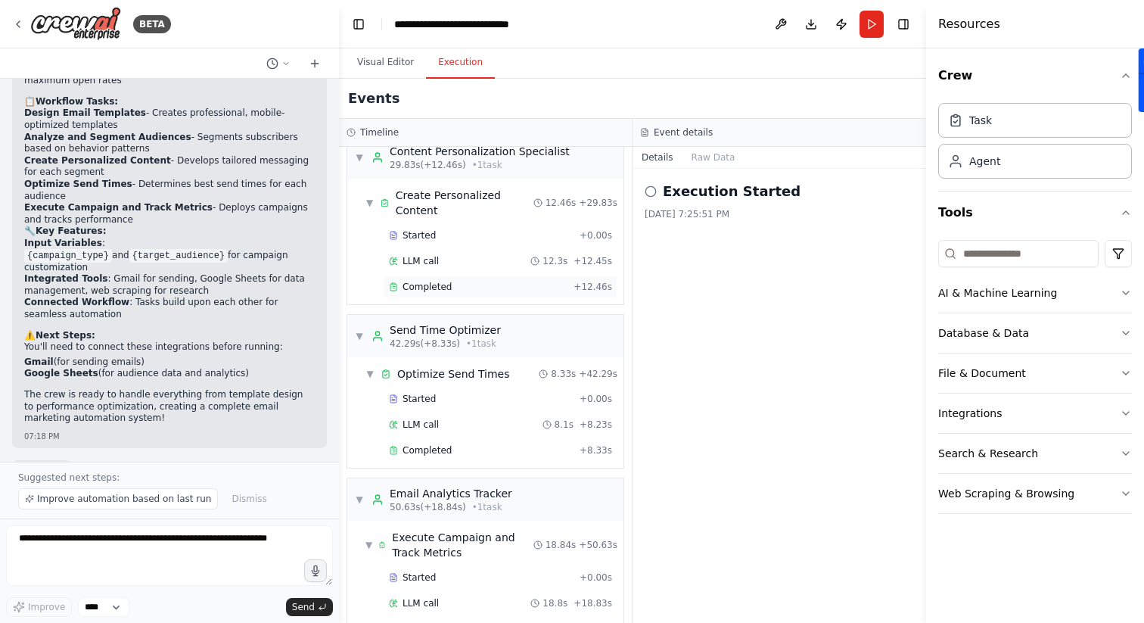
scroll to position [479, 0]
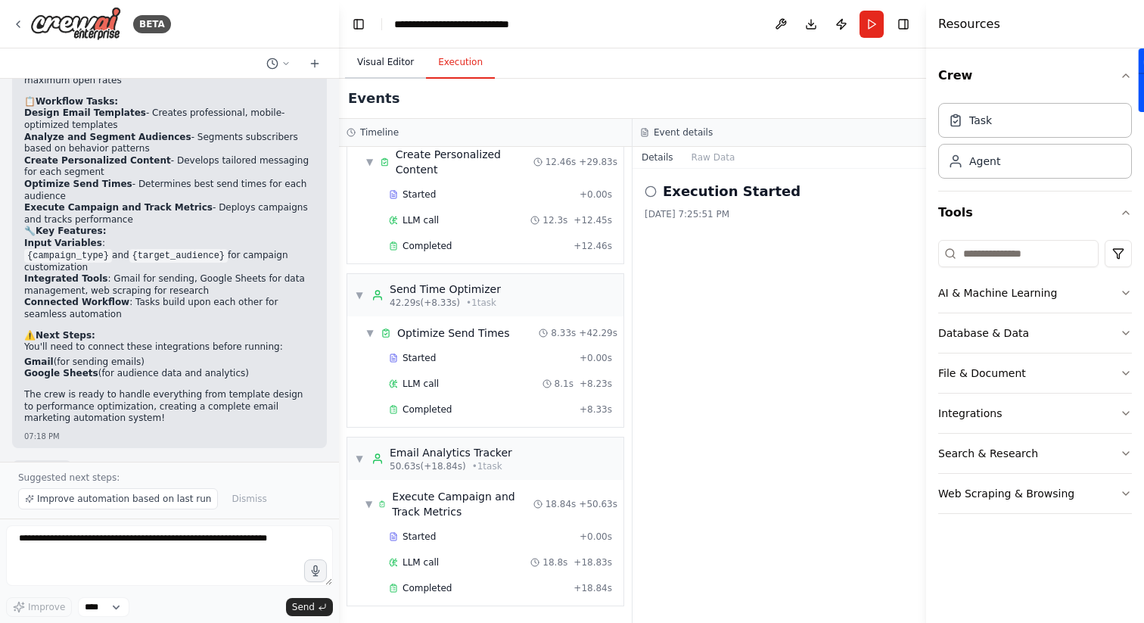
click at [391, 58] on button "Visual Editor" at bounding box center [385, 63] width 81 height 32
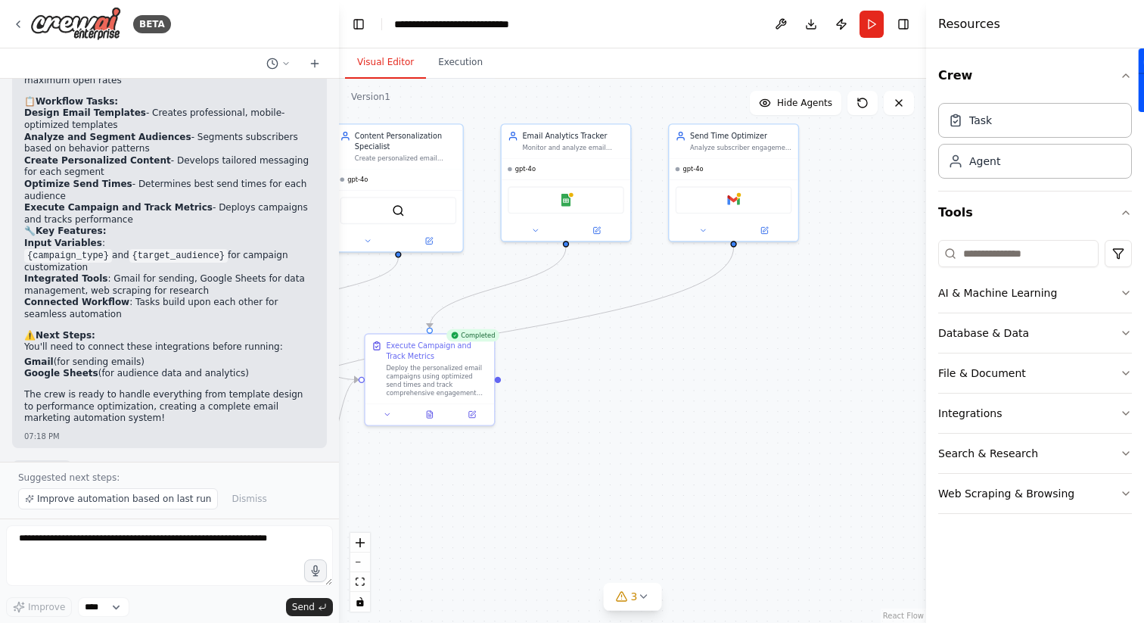
drag, startPoint x: 645, startPoint y: 340, endPoint x: 396, endPoint y: 459, distance: 275.1
click at [397, 459] on div ".deletable-edge-delete-btn { width: 20px; height: 20px; border: 0px solid #ffff…" at bounding box center [632, 351] width 587 height 544
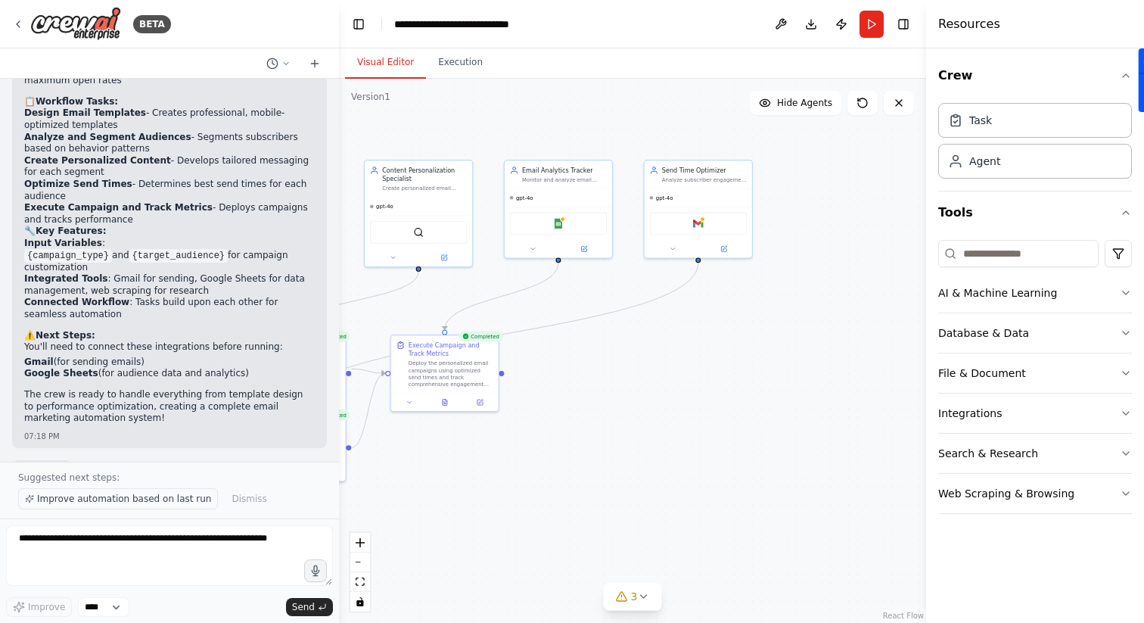
click at [141, 502] on span "Improve automation based on last run" at bounding box center [124, 499] width 174 height 12
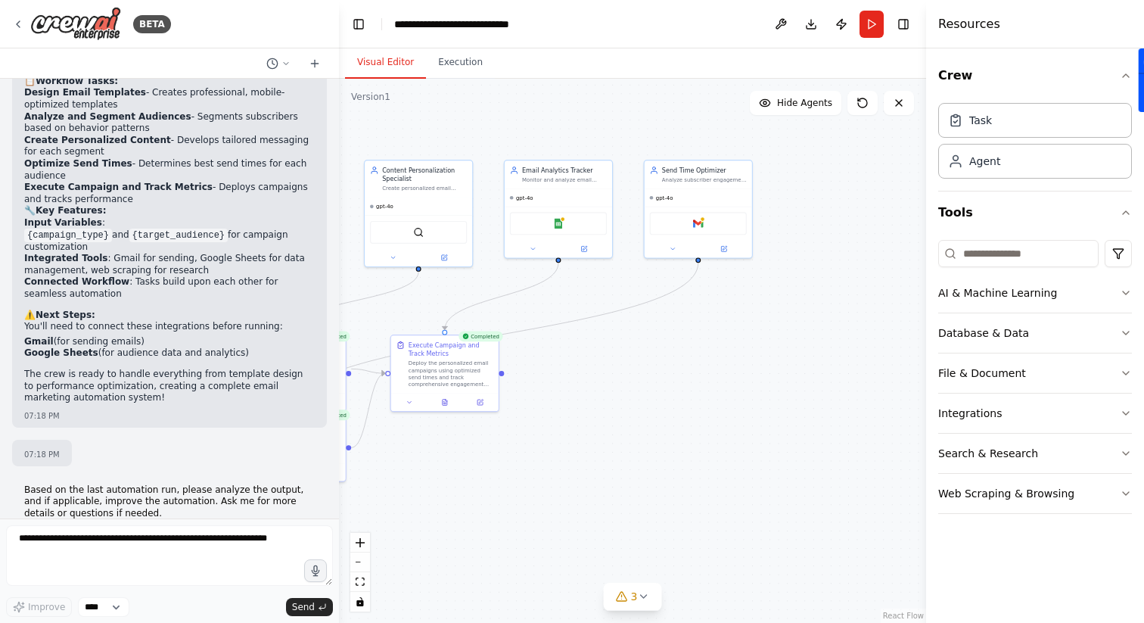
scroll to position [1450, 0]
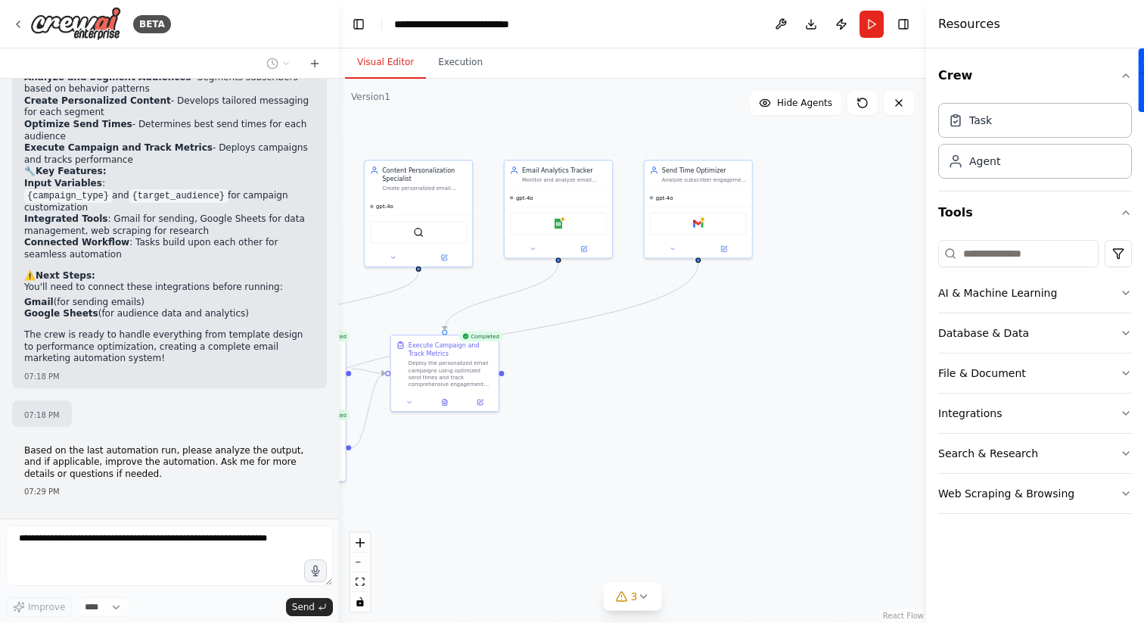
click at [160, 394] on div "Build a crew that designs email templates, segments audiences based on behavior…" at bounding box center [169, 299] width 339 height 440
